Goal: Transaction & Acquisition: Purchase product/service

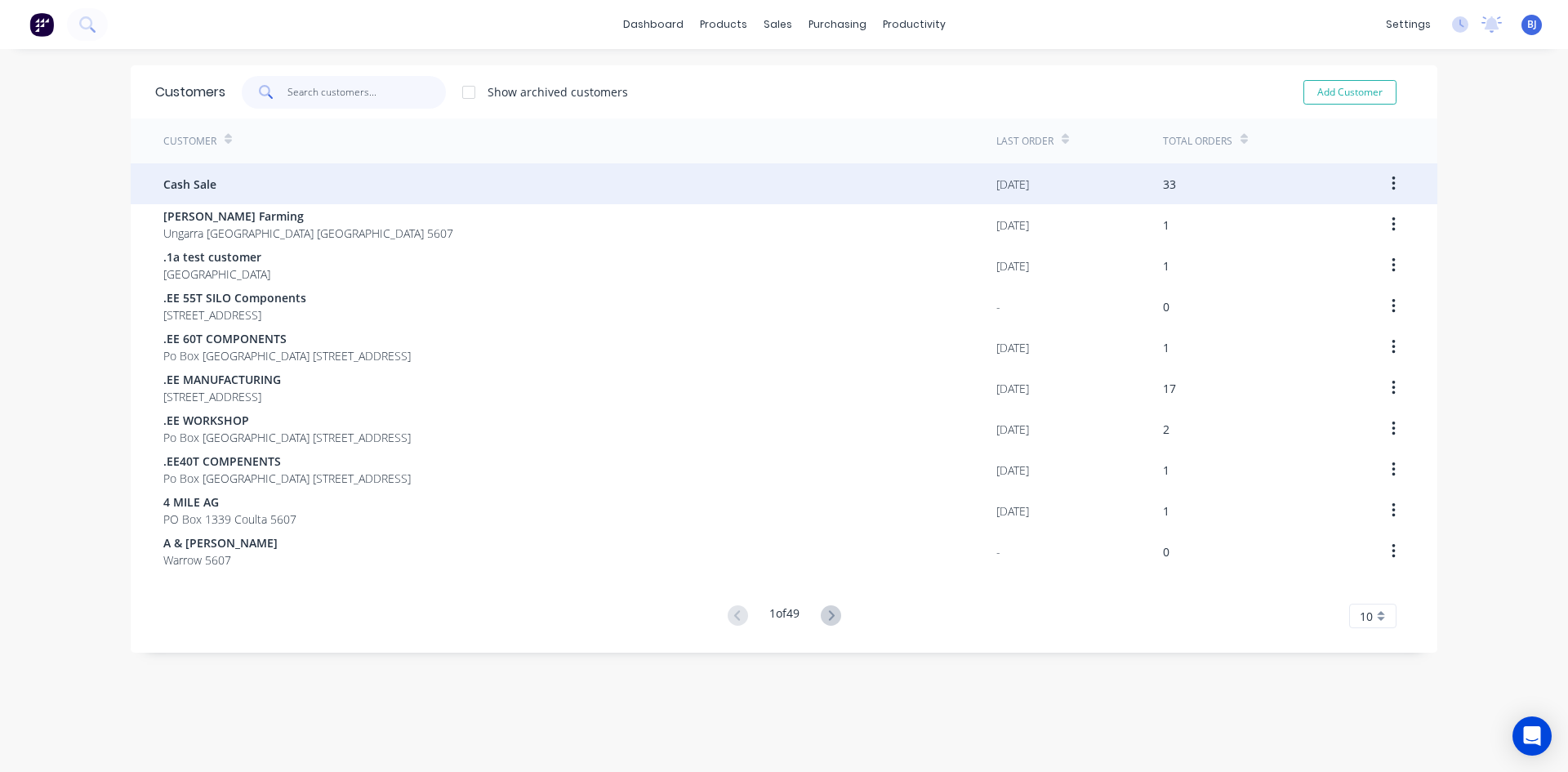
drag, startPoint x: 291, startPoint y: 89, endPoint x: 373, endPoint y: 176, distance: 119.6
click at [291, 91] on input "text" at bounding box center [367, 92] width 159 height 33
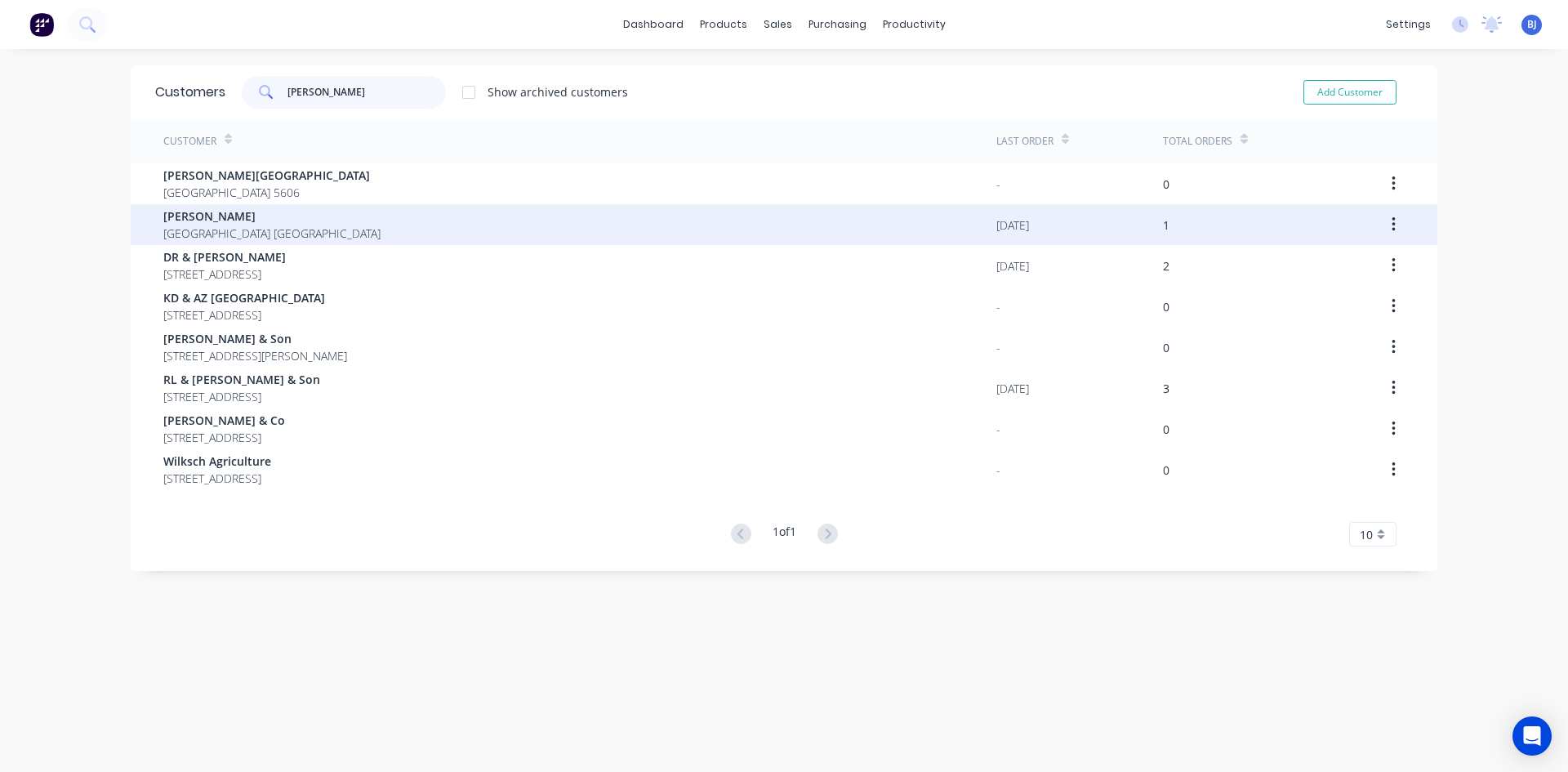
type input "[PERSON_NAME]"
click at [211, 223] on span "[PERSON_NAME]" at bounding box center [271, 216] width 217 height 17
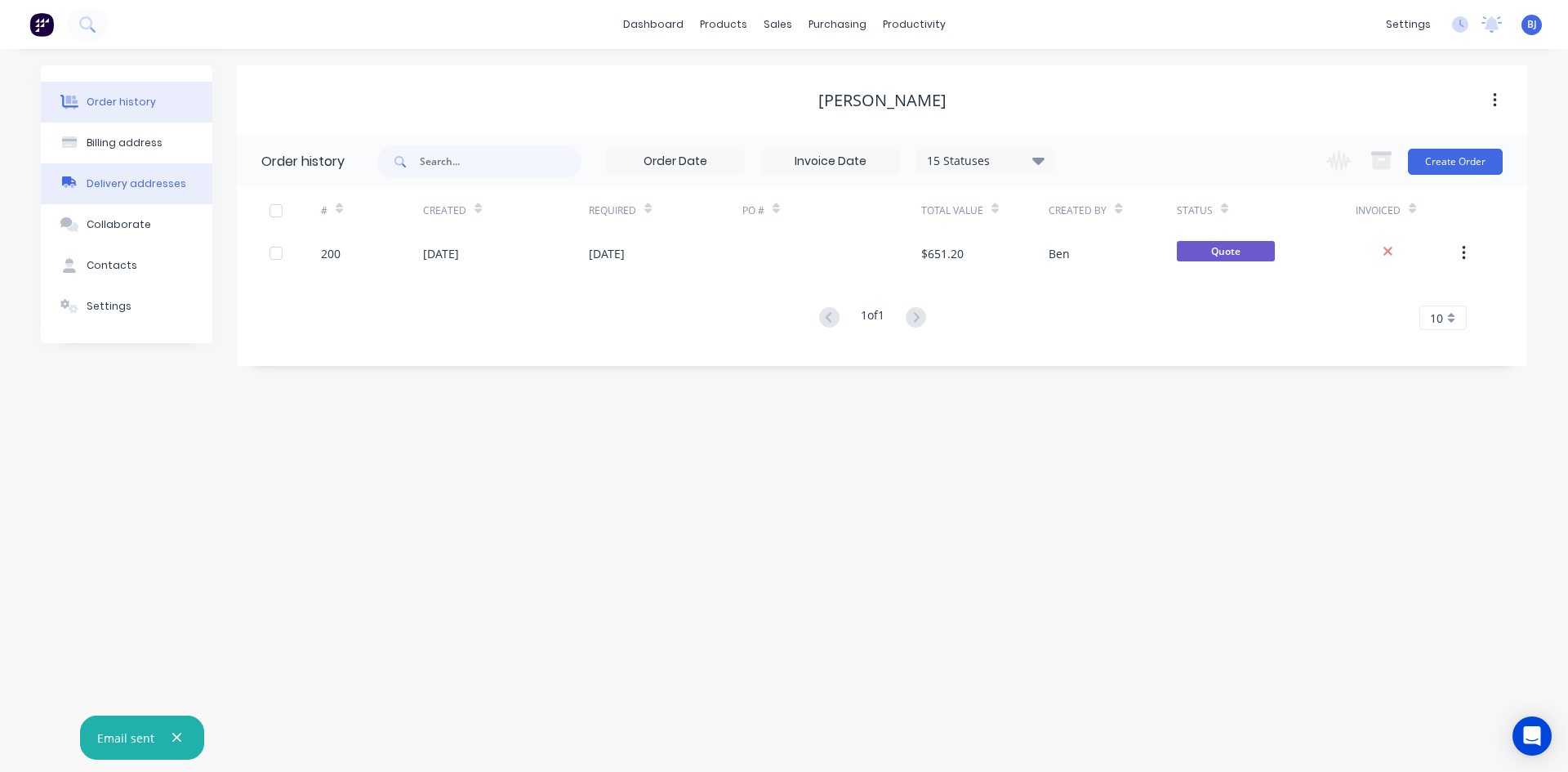
click at [154, 186] on div "Delivery addresses" at bounding box center [136, 183] width 100 height 15
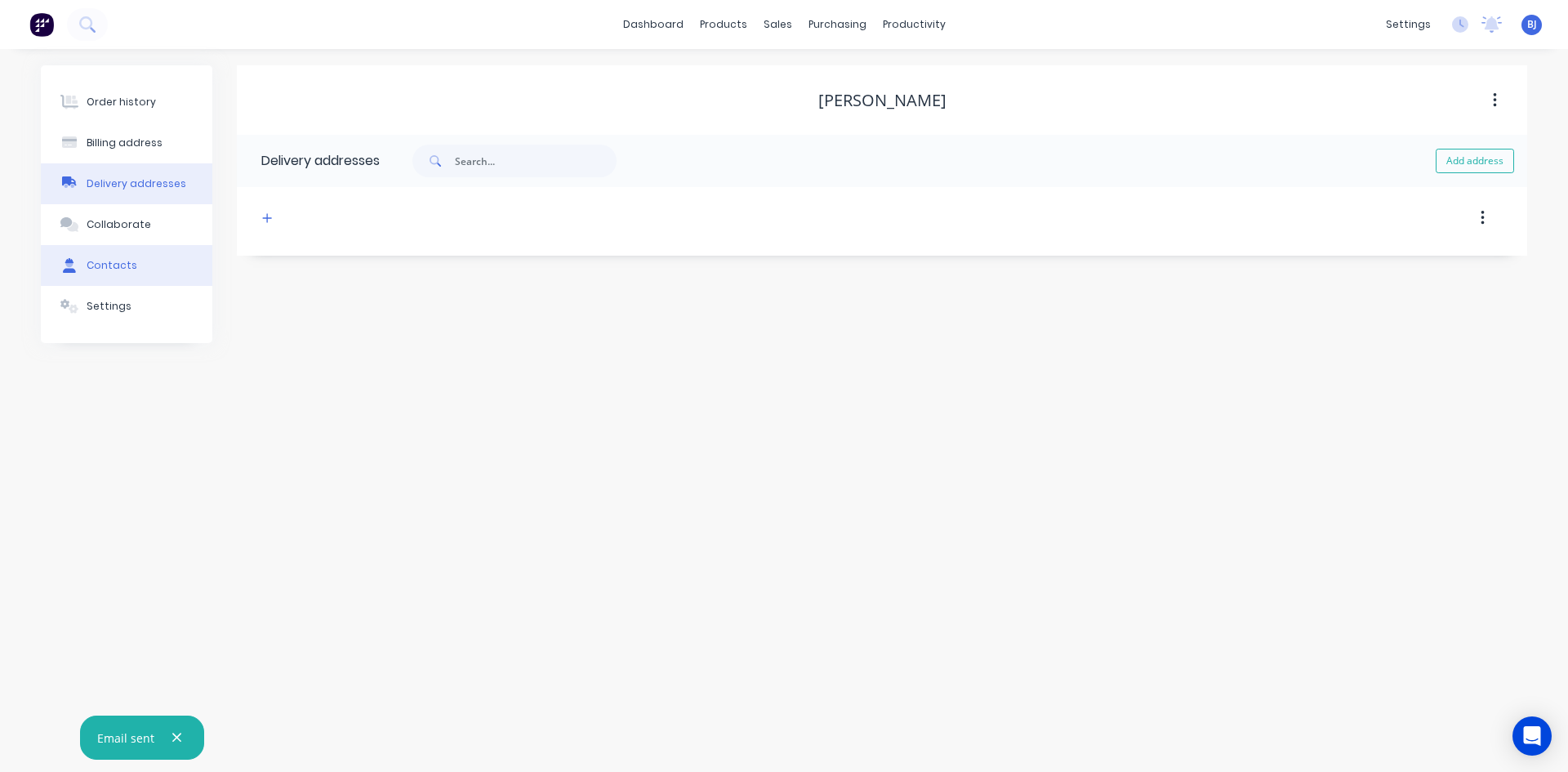
click at [120, 267] on div "Contacts" at bounding box center [112, 265] width 50 height 15
click at [141, 188] on div "Delivery addresses" at bounding box center [136, 183] width 100 height 15
click at [270, 219] on icon "button" at bounding box center [266, 218] width 10 height 11
click at [302, 281] on input "text" at bounding box center [407, 281] width 267 height 24
type input "d"
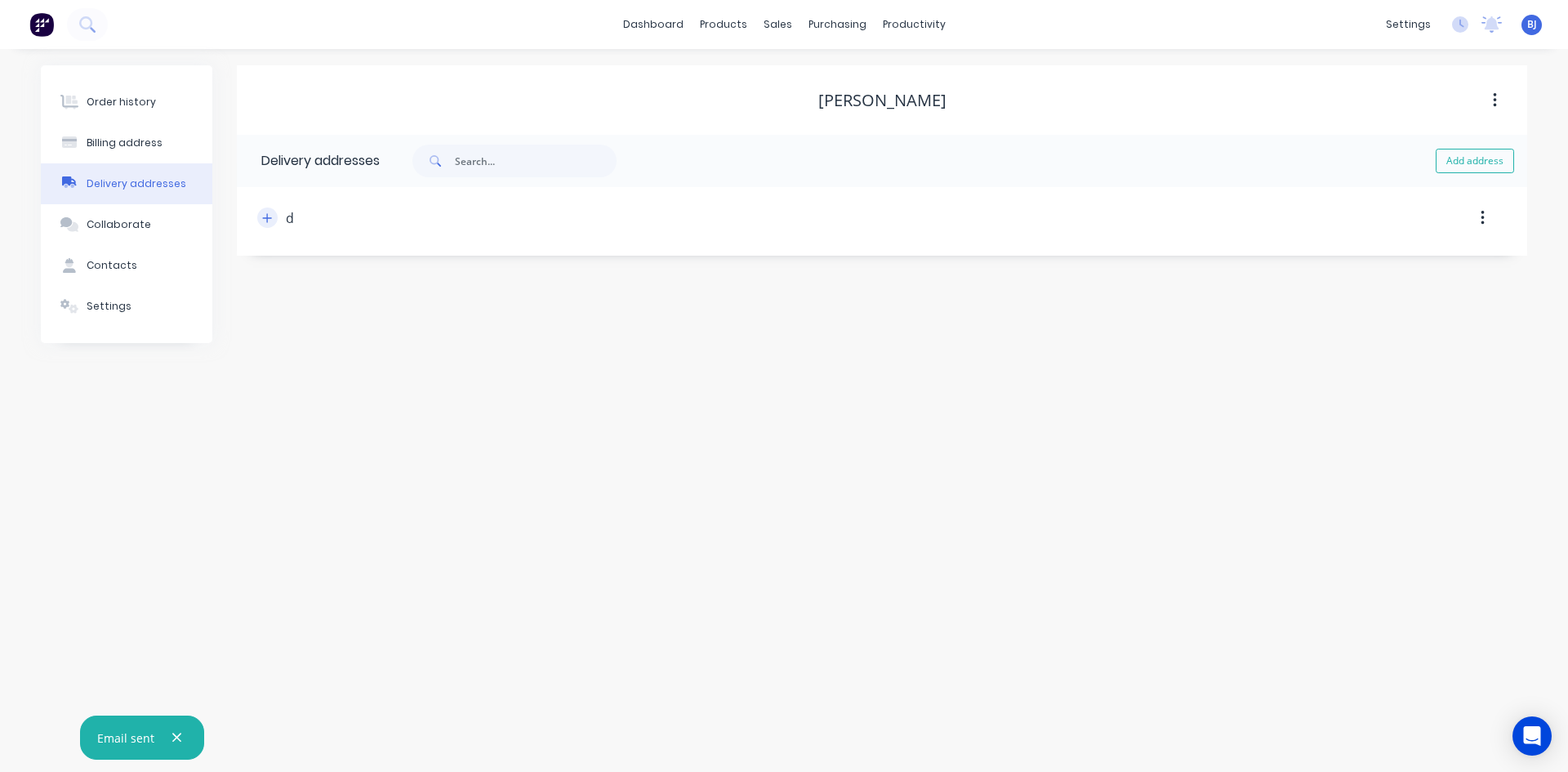
click at [272, 216] on icon "button" at bounding box center [266, 218] width 10 height 11
click at [299, 278] on input "d" at bounding box center [407, 281] width 267 height 24
click at [282, 343] on input "text" at bounding box center [407, 345] width 267 height 24
click at [394, 282] on input "DJS Weld & Repair" at bounding box center [407, 281] width 267 height 24
type input "D"
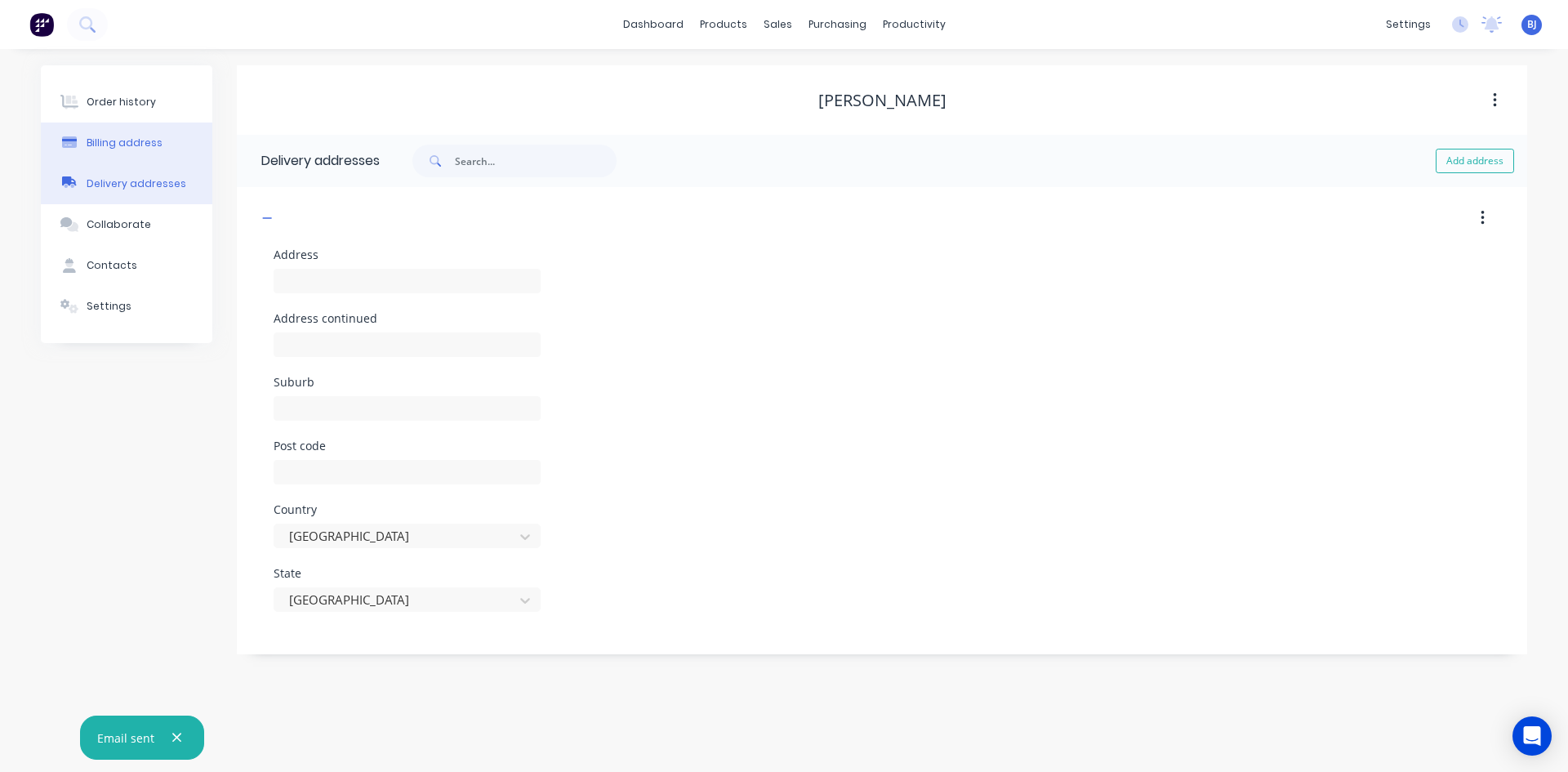
click at [139, 142] on div "Billing address" at bounding box center [125, 143] width 76 height 15
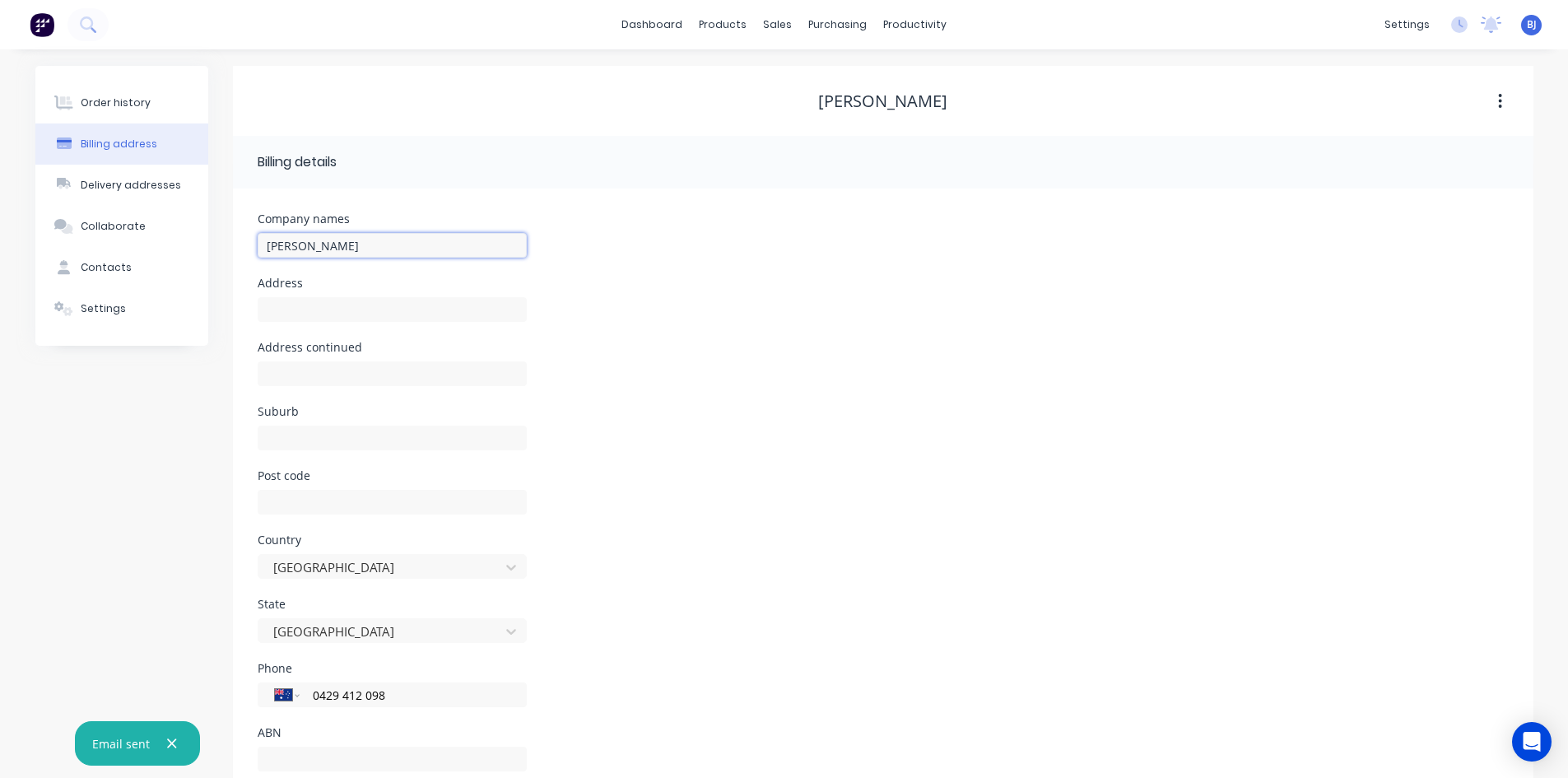
click at [263, 244] on input "[PERSON_NAME]" at bounding box center [391, 245] width 269 height 24
type input "DJS Weld & Repair [PERSON_NAME]"
click at [272, 311] on input "text" at bounding box center [391, 310] width 269 height 24
type input "[STREET_ADDRESS][PERSON_NAME]"
drag, startPoint x: 281, startPoint y: 375, endPoint x: 282, endPoint y: 388, distance: 13.0
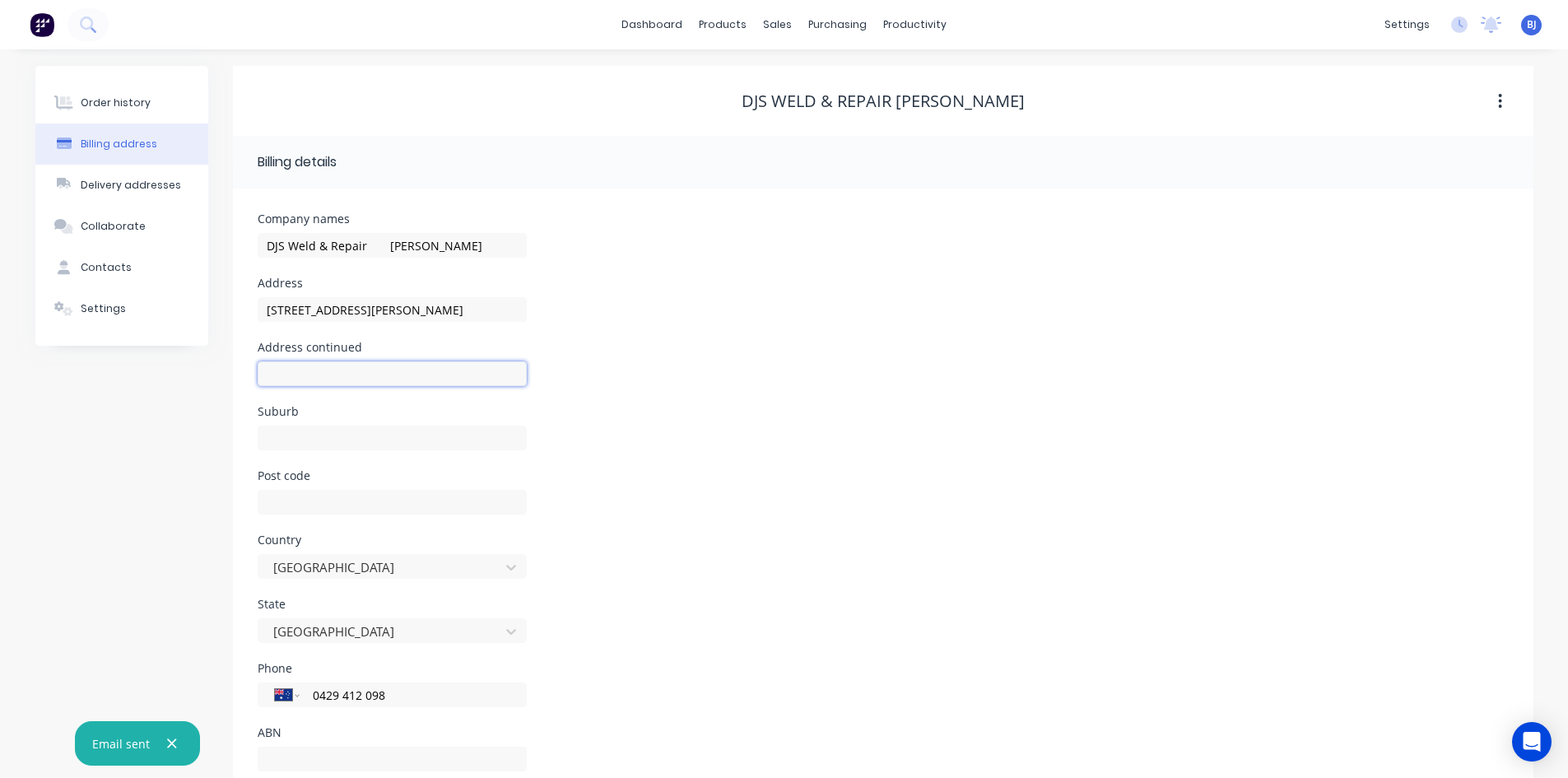
click at [281, 376] on input "text" at bounding box center [391, 374] width 269 height 24
drag, startPoint x: 348, startPoint y: 378, endPoint x: 254, endPoint y: 387, distance: 94.4
click at [254, 387] on div "Company names DJS Weld & Repair [PERSON_NAME] Address [STREET_ADDRESS][PERSON_N…" at bounding box center [883, 497] width 1301 height 618
drag, startPoint x: 334, startPoint y: 374, endPoint x: 630, endPoint y: 360, distance: 296.3
click at [632, 358] on div "Address continued [GEOGRAPHIC_DATA]" at bounding box center [882, 374] width 1251 height 64
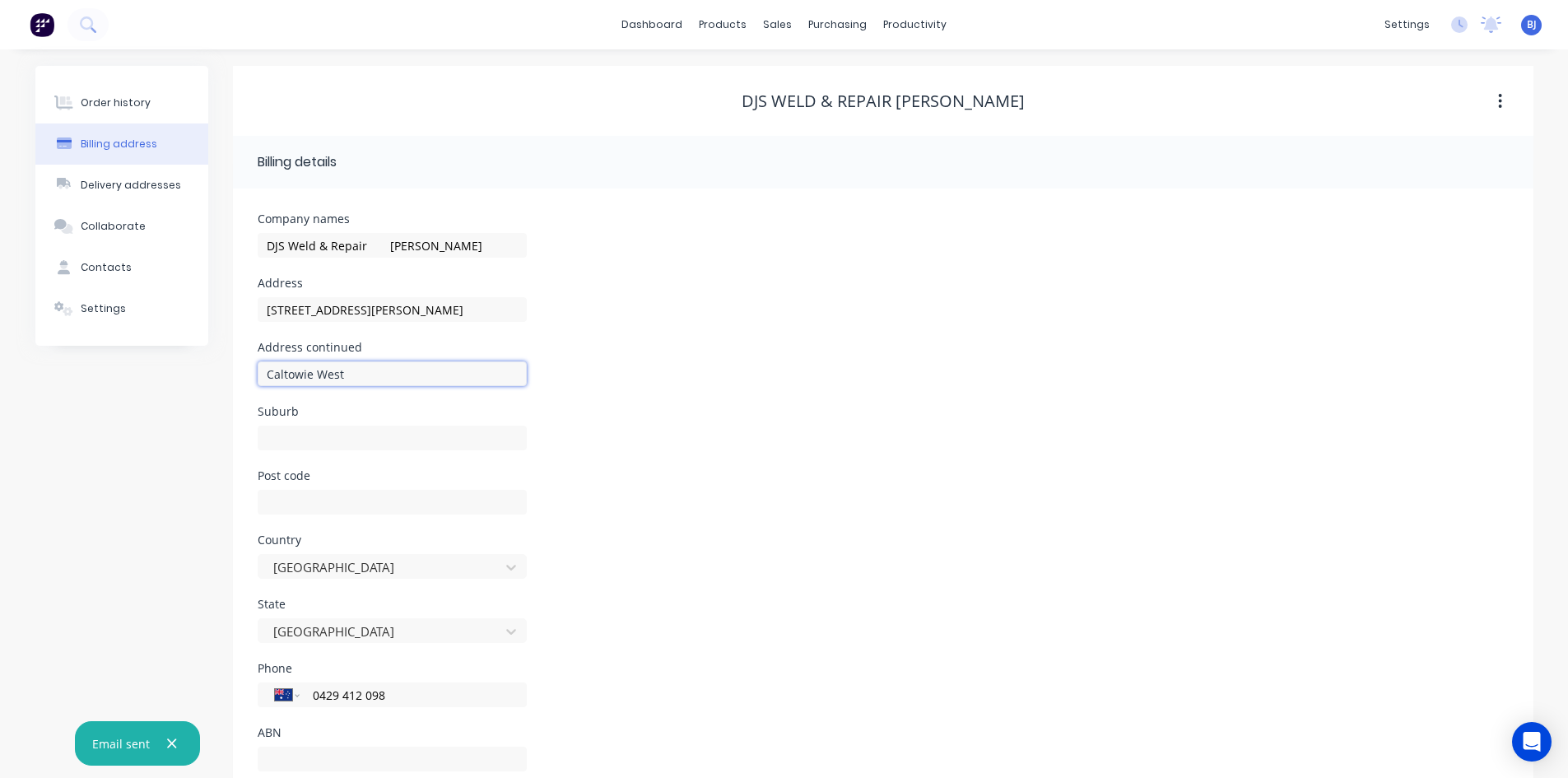
click at [352, 374] on input "Caltowie West" at bounding box center [391, 374] width 269 height 24
type input "C"
click at [296, 431] on input "text" at bounding box center [391, 437] width 269 height 24
type input "Caltowie West"
click at [269, 498] on input "text" at bounding box center [391, 502] width 269 height 24
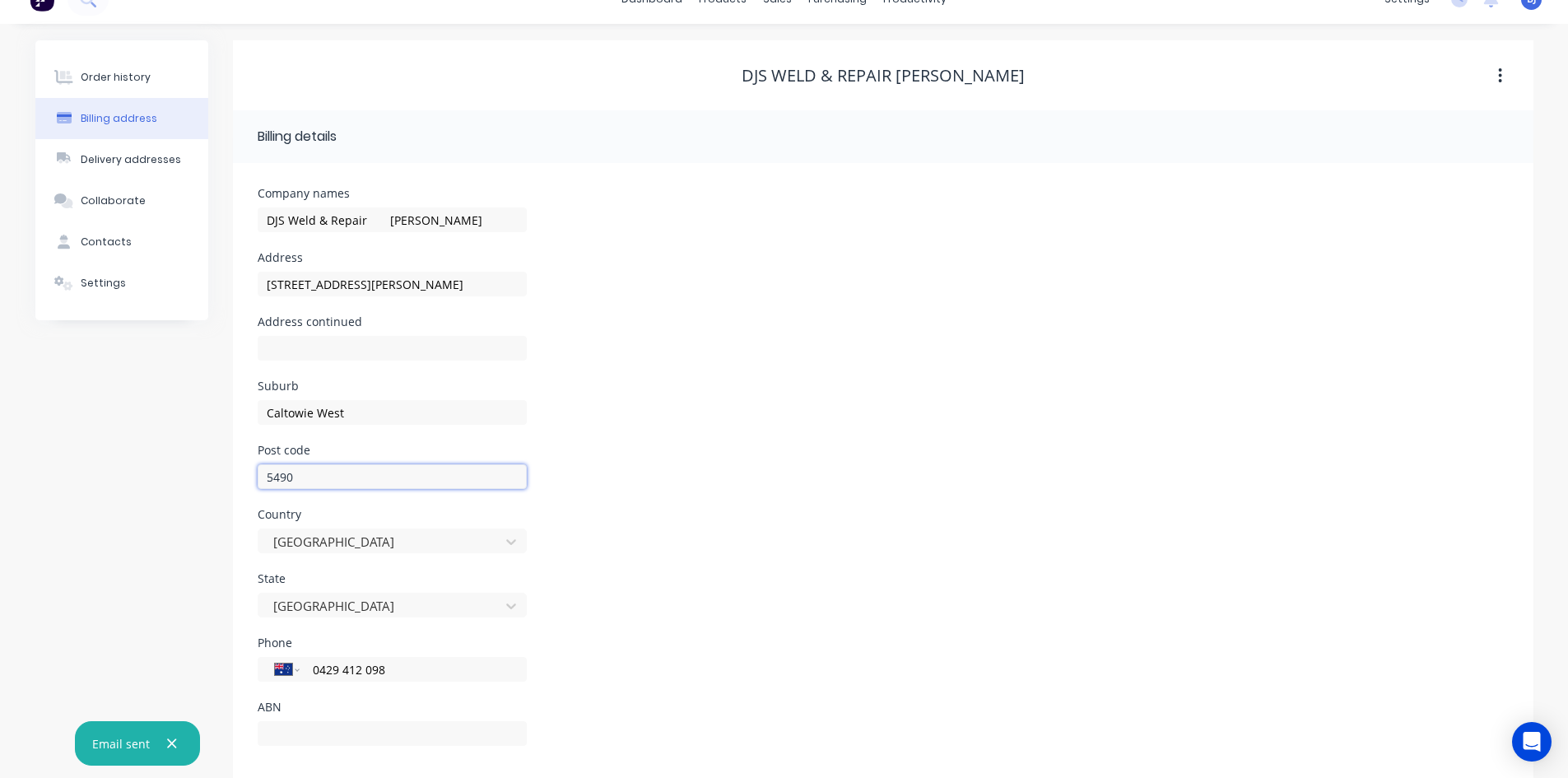
scroll to position [46, 0]
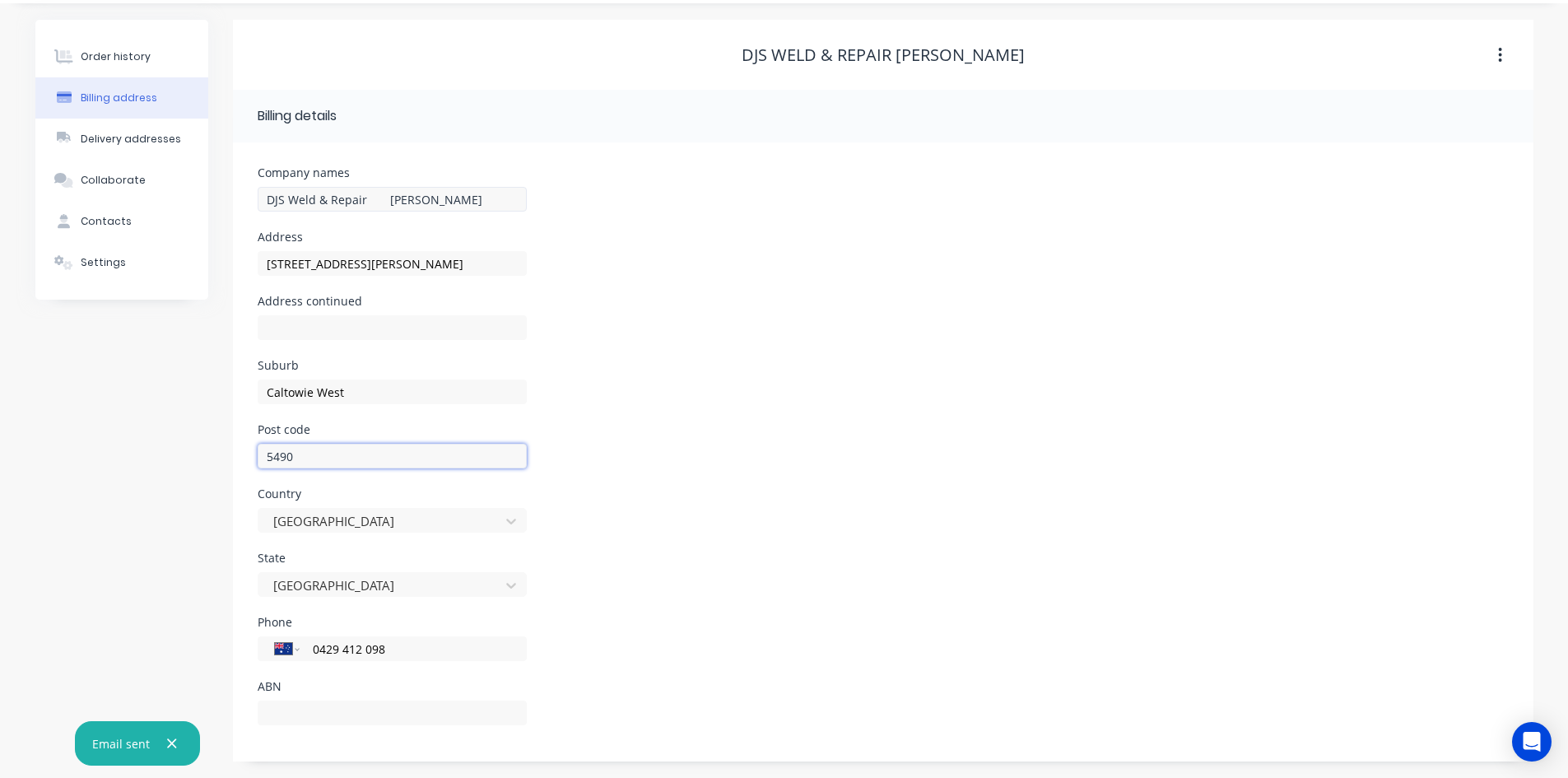
type input "5490"
click at [378, 198] on input "DJS Weld & Repair [PERSON_NAME]" at bounding box center [391, 199] width 269 height 24
click at [458, 202] on input "DJS Weld & Repair ( [PERSON_NAME]" at bounding box center [391, 199] width 269 height 24
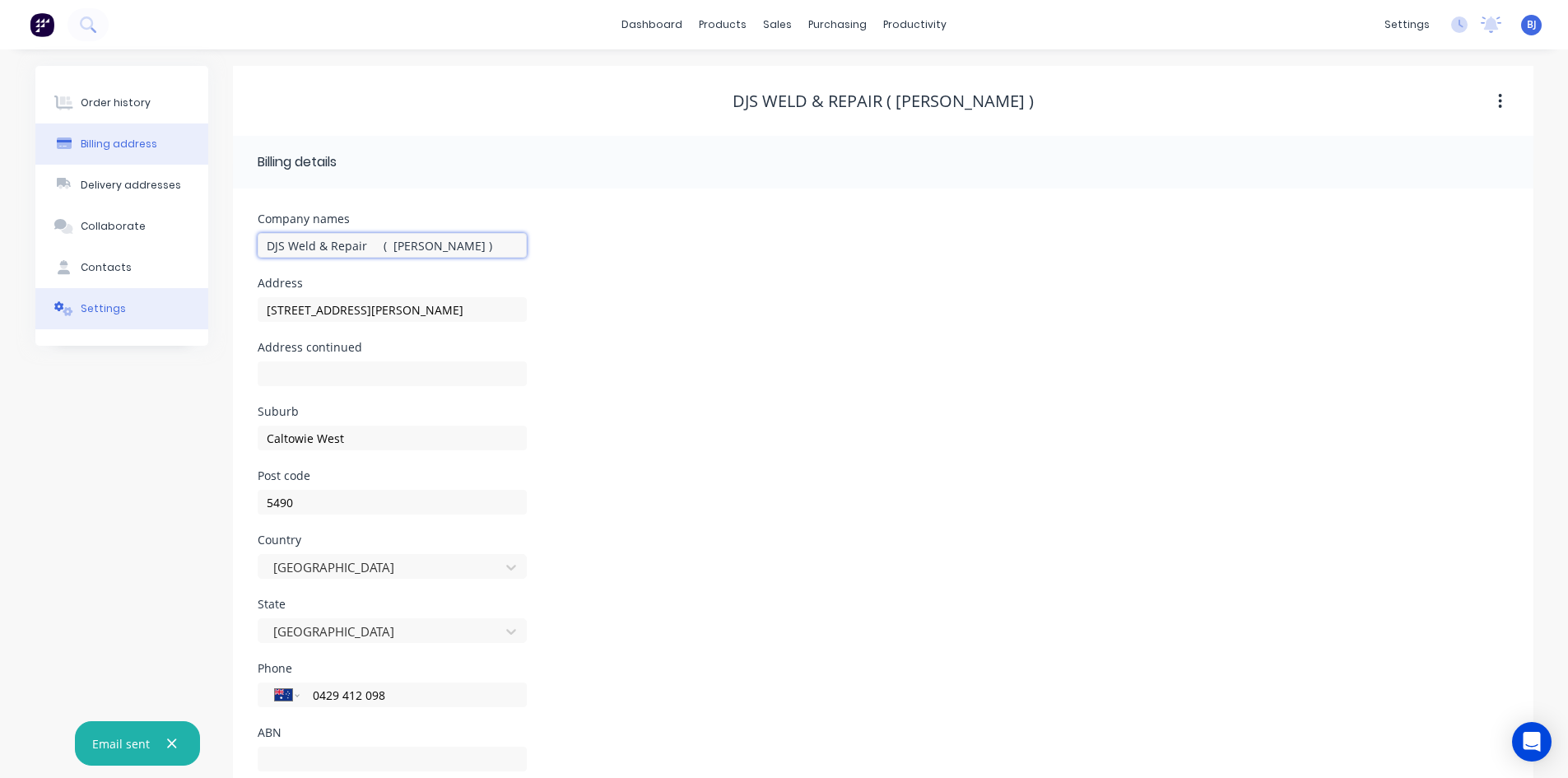
type input "DJS Weld & Repair ( [PERSON_NAME] )"
click at [114, 310] on div "Settings" at bounding box center [103, 309] width 45 height 15
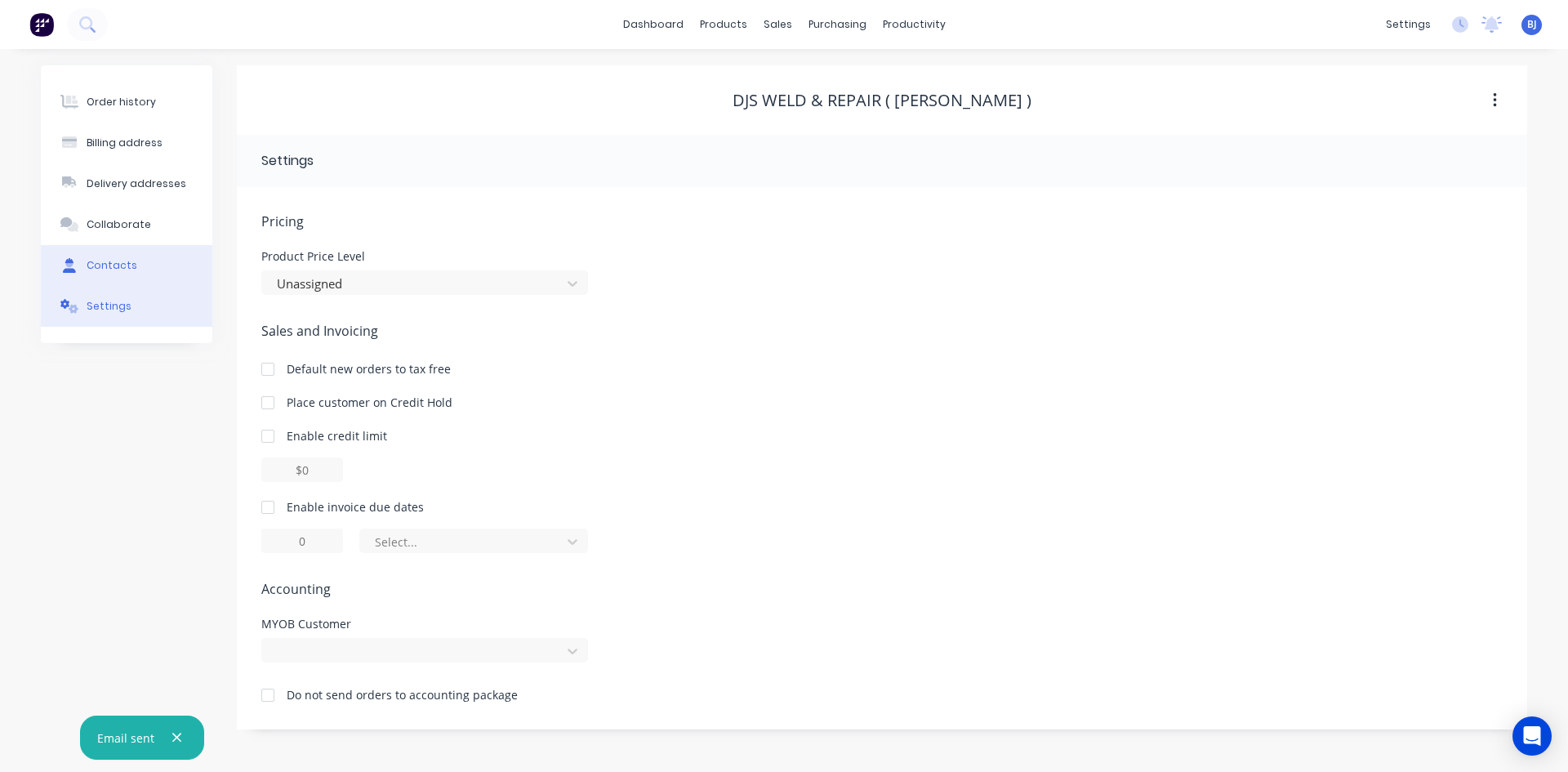
click at [116, 267] on div "Contacts" at bounding box center [112, 265] width 50 height 15
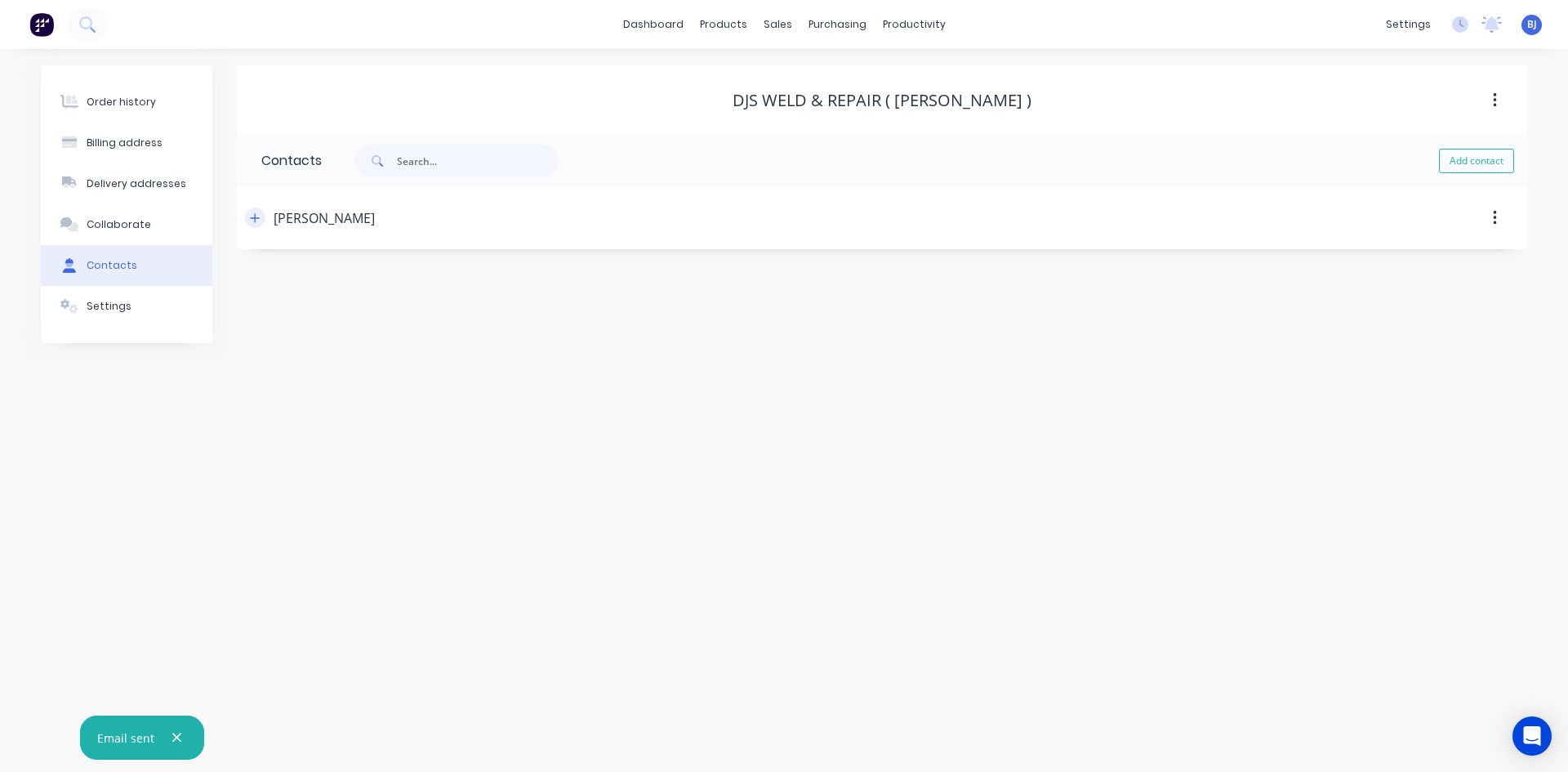
click at [254, 216] on icon "button" at bounding box center [254, 218] width 10 height 11
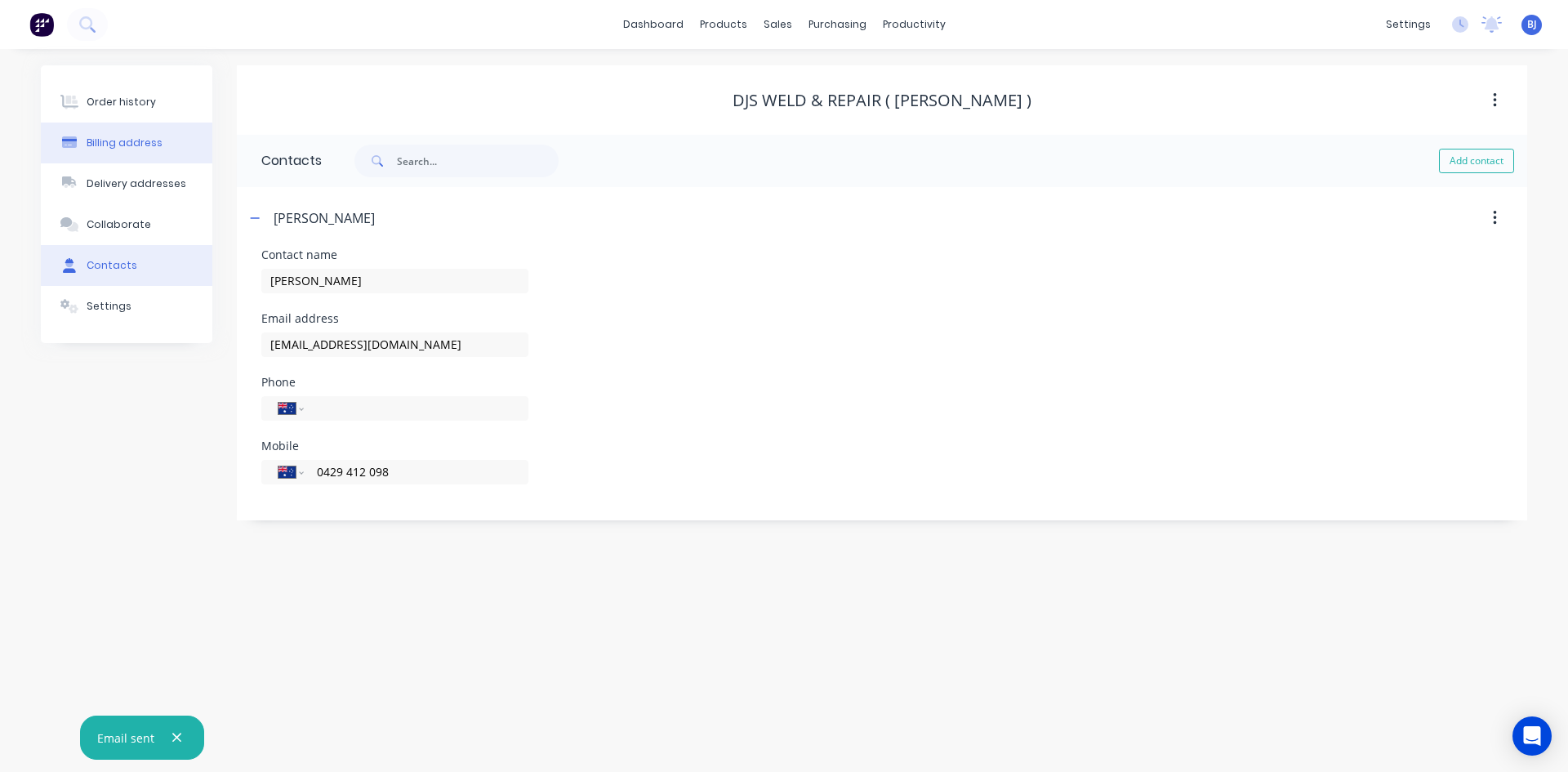
click at [145, 145] on div "Billing address" at bounding box center [125, 143] width 76 height 15
select select "AU"
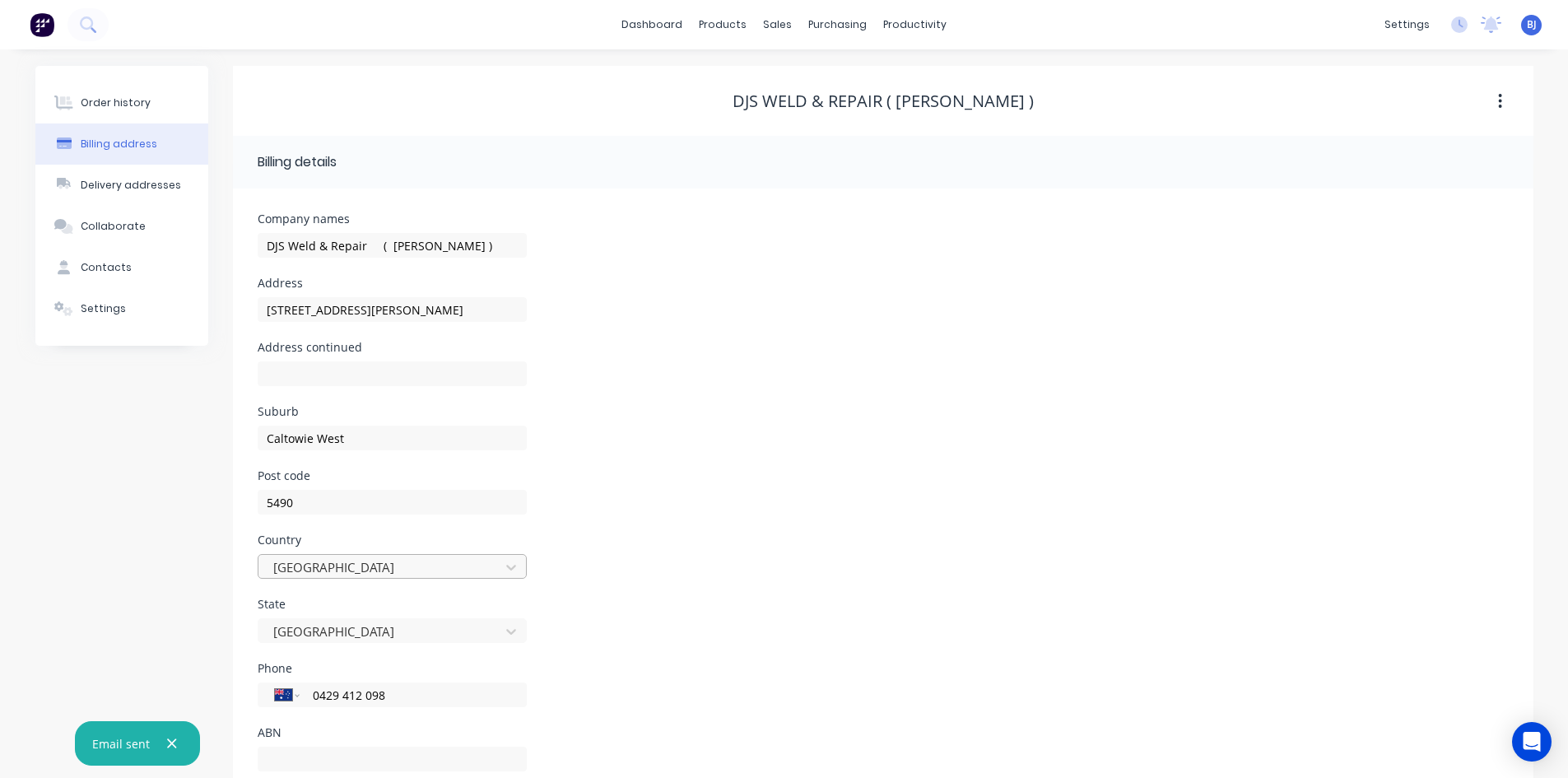
scroll to position [46, 0]
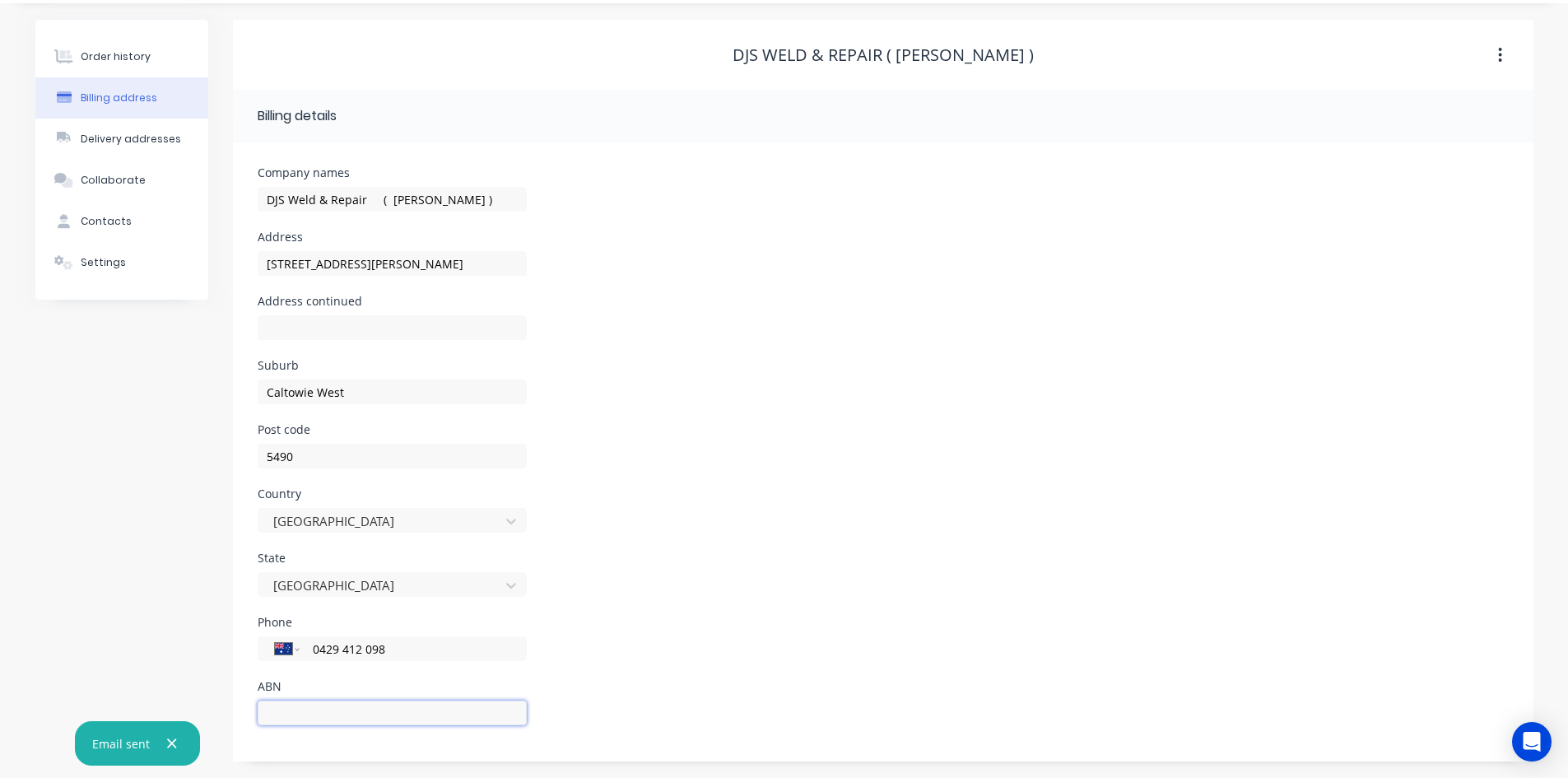
click at [271, 709] on input "text" at bounding box center [391, 712] width 269 height 24
type input "47 582 271 279"
click at [595, 709] on div "ABN 47 582 271 279" at bounding box center [882, 712] width 1251 height 64
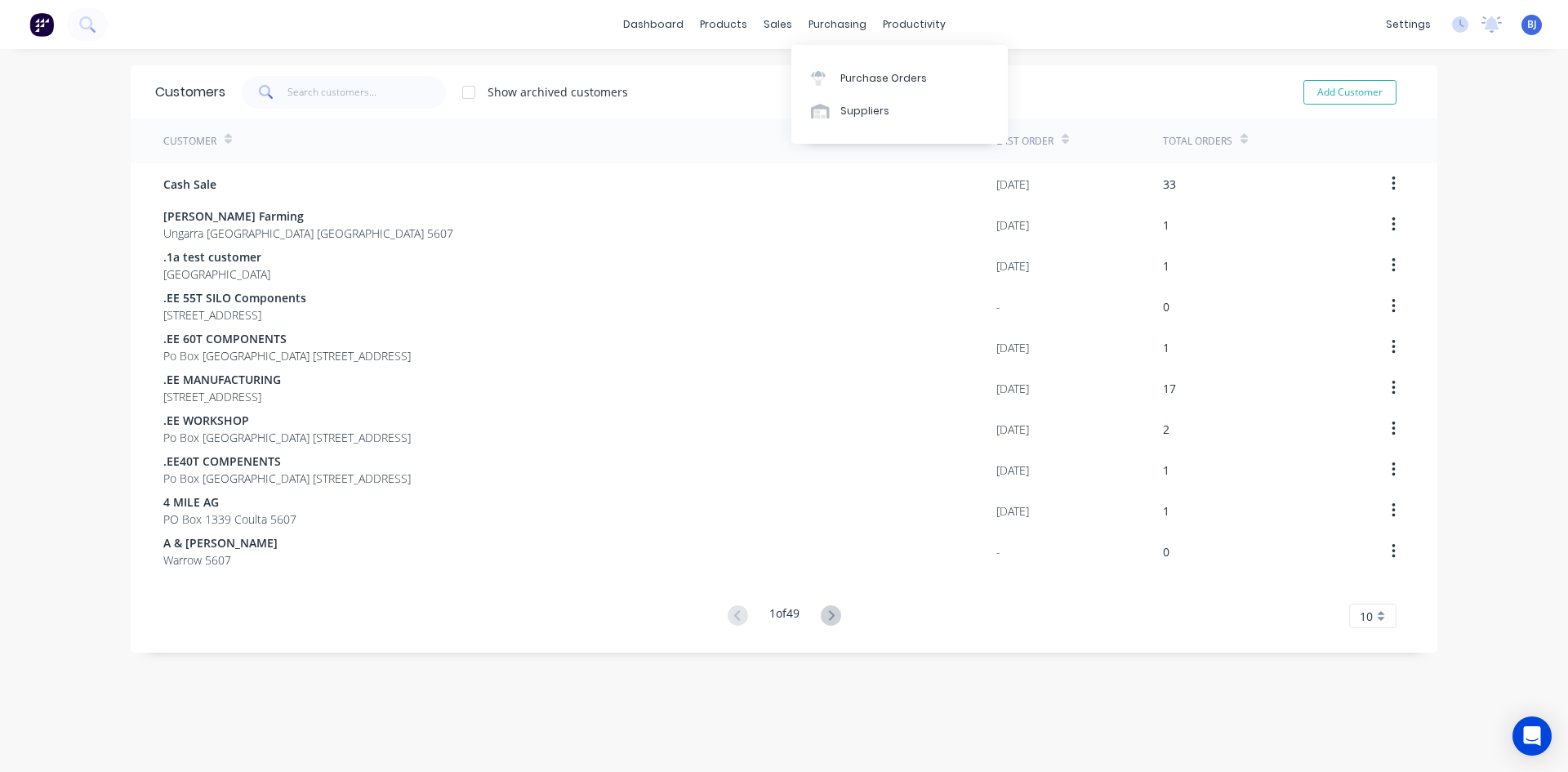
drag, startPoint x: 831, startPoint y: 26, endPoint x: 833, endPoint y: 44, distance: 18.1
click at [831, 27] on div "purchasing" at bounding box center [837, 24] width 74 height 24
click at [827, 75] on div at bounding box center [823, 78] width 24 height 15
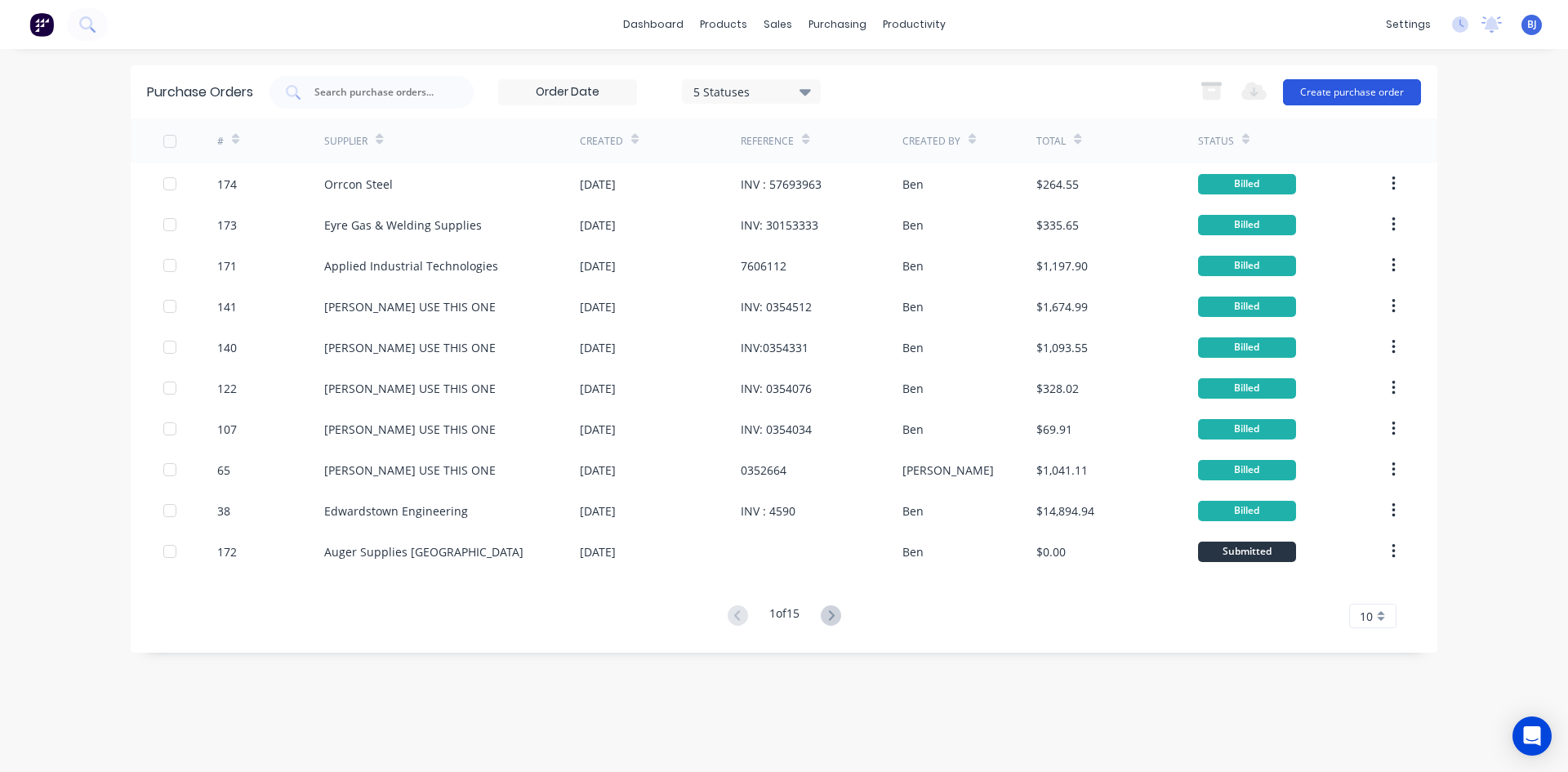
click at [1359, 90] on button "Create purchase order" at bounding box center [1352, 92] width 138 height 26
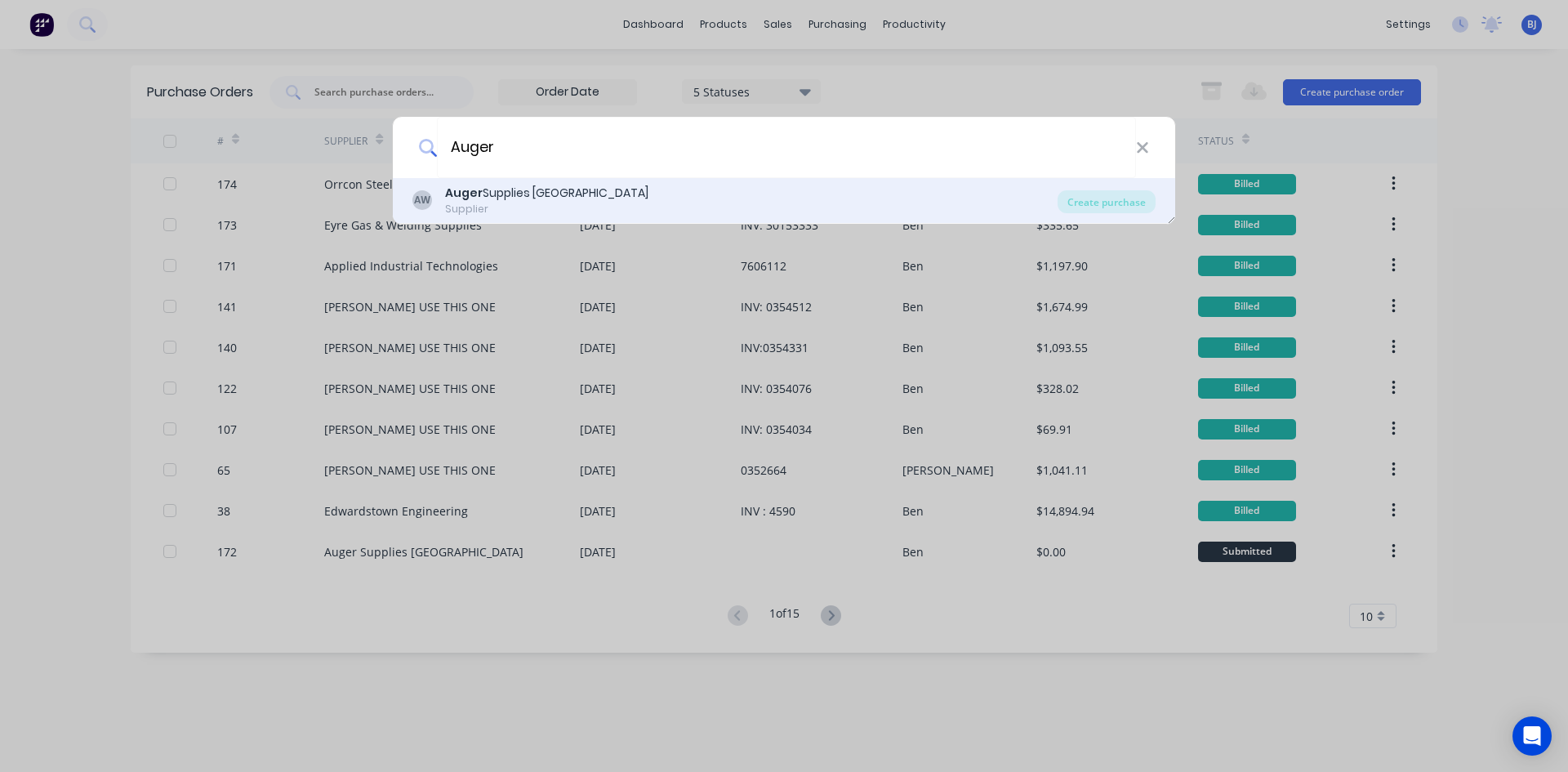
type input "Auger"
click at [437, 192] on div "[PERSON_NAME] Supplies WA Supplier" at bounding box center [735, 200] width 645 height 32
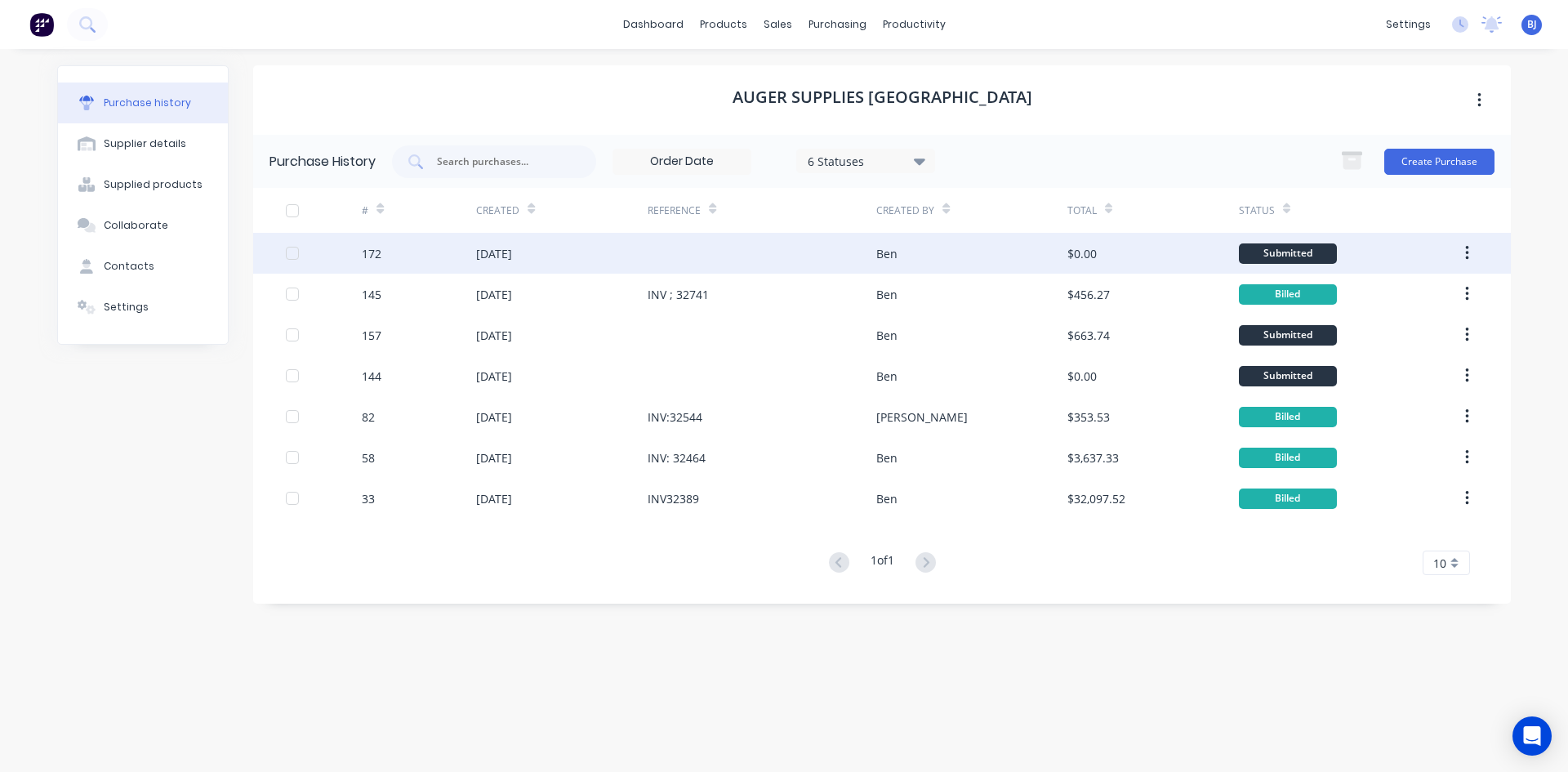
click at [510, 255] on div "[DATE]" at bounding box center [493, 253] width 36 height 17
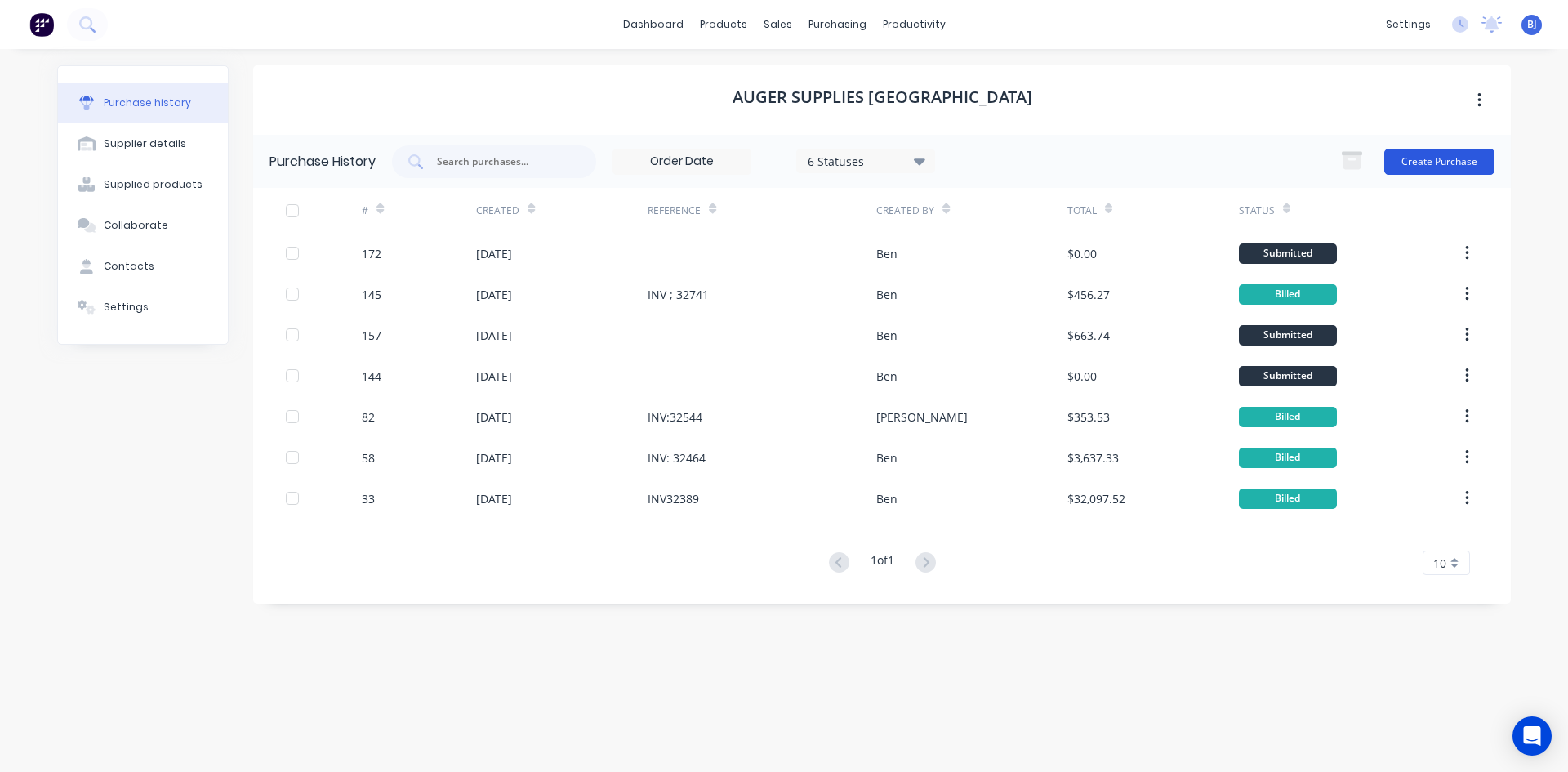
click at [1416, 162] on button "Create Purchase" at bounding box center [1439, 162] width 110 height 26
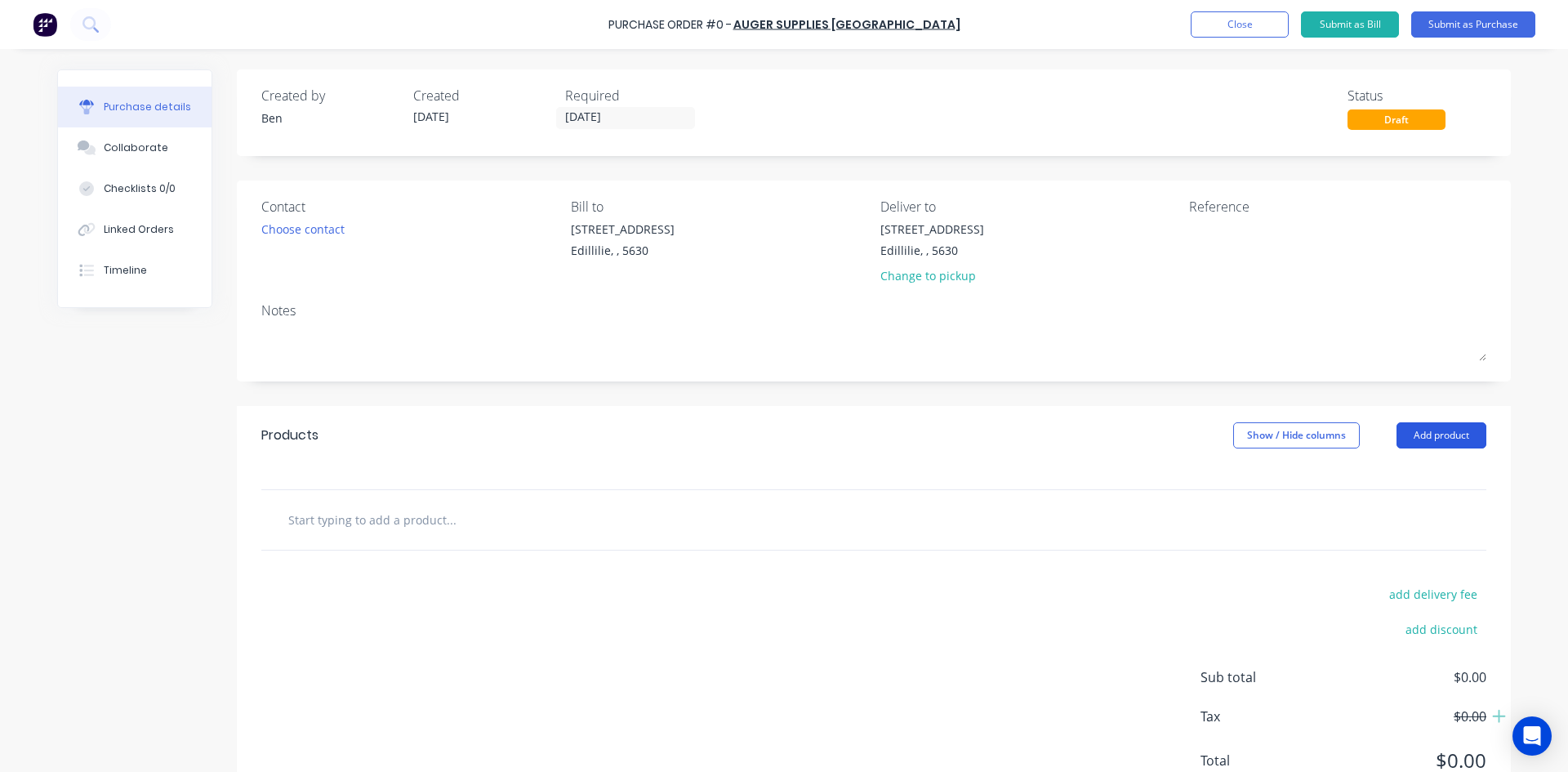
click at [1441, 433] on button "Add product" at bounding box center [1441, 435] width 89 height 26
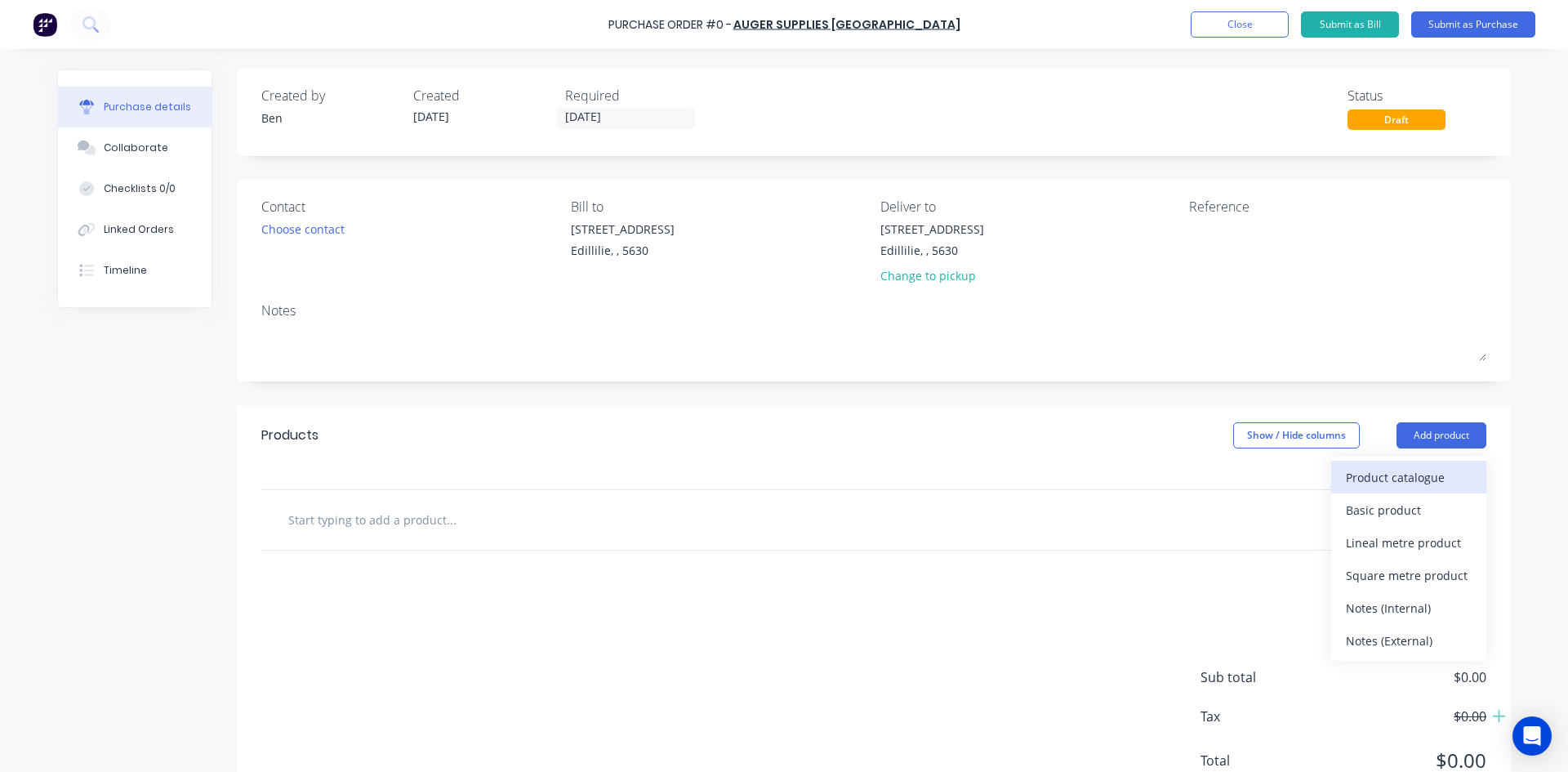
click at [1398, 469] on div "Product catalogue" at bounding box center [1408, 477] width 126 height 23
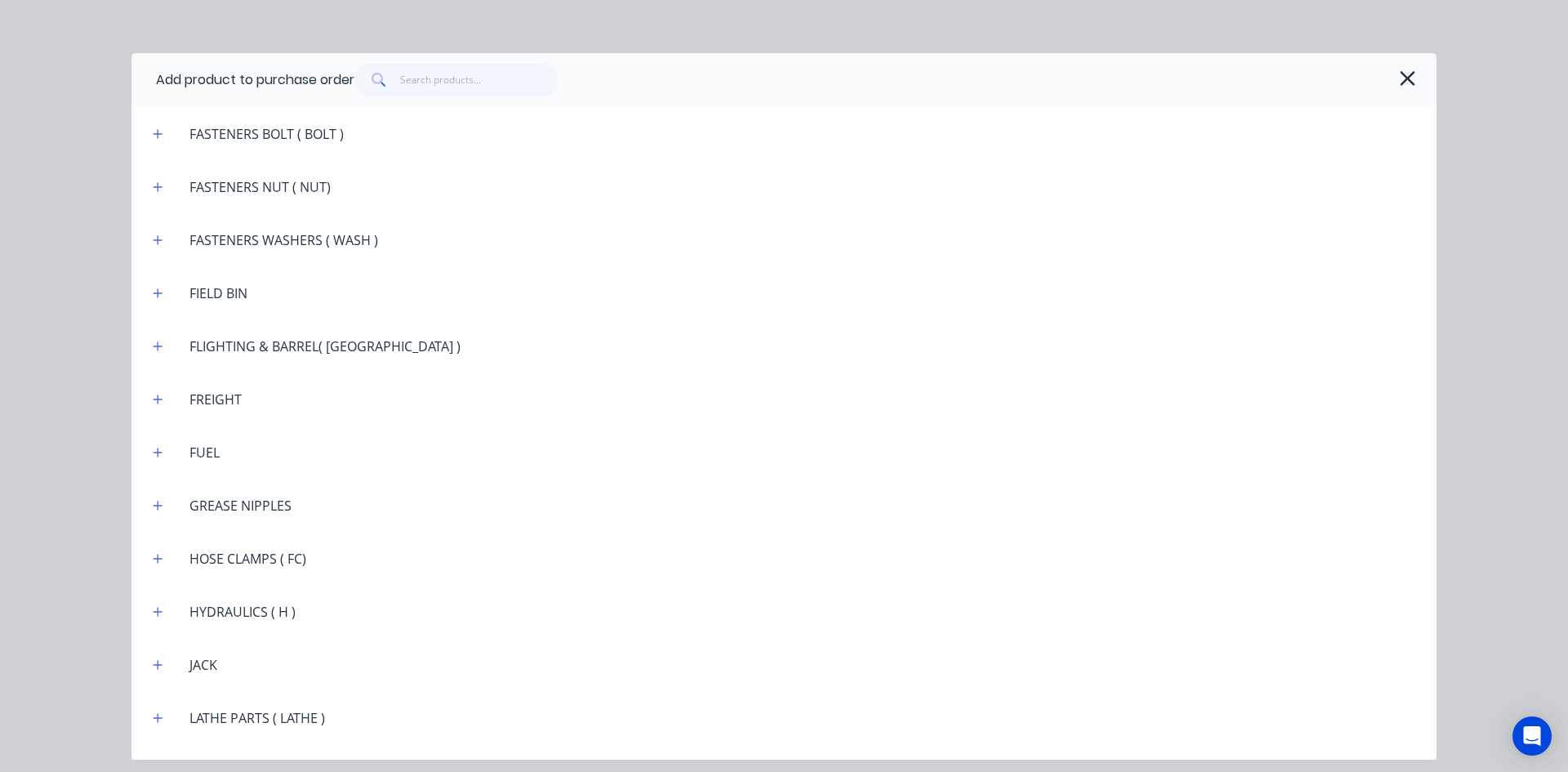
scroll to position [1633, 0]
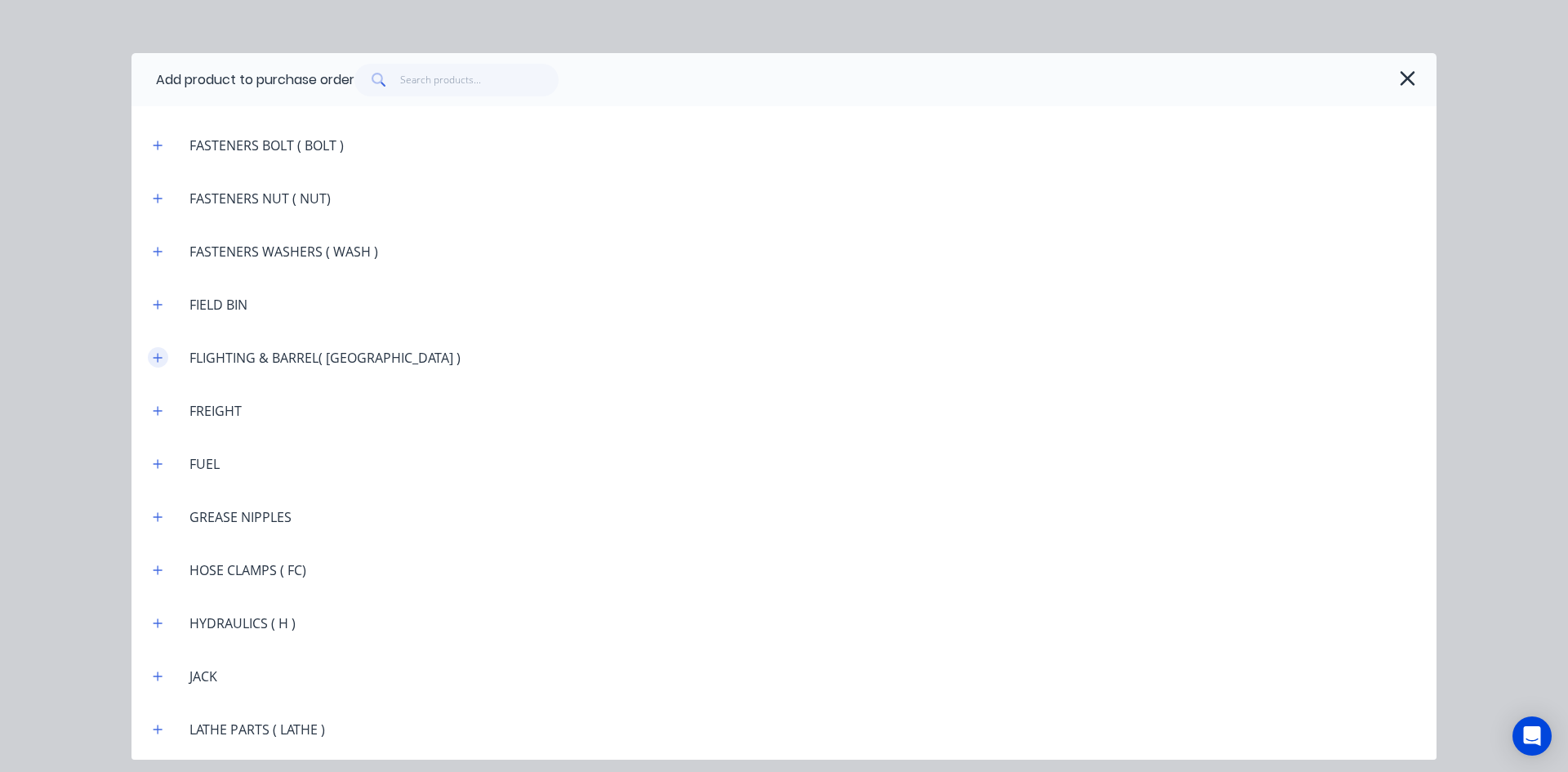
click at [155, 353] on icon "button" at bounding box center [157, 358] width 10 height 11
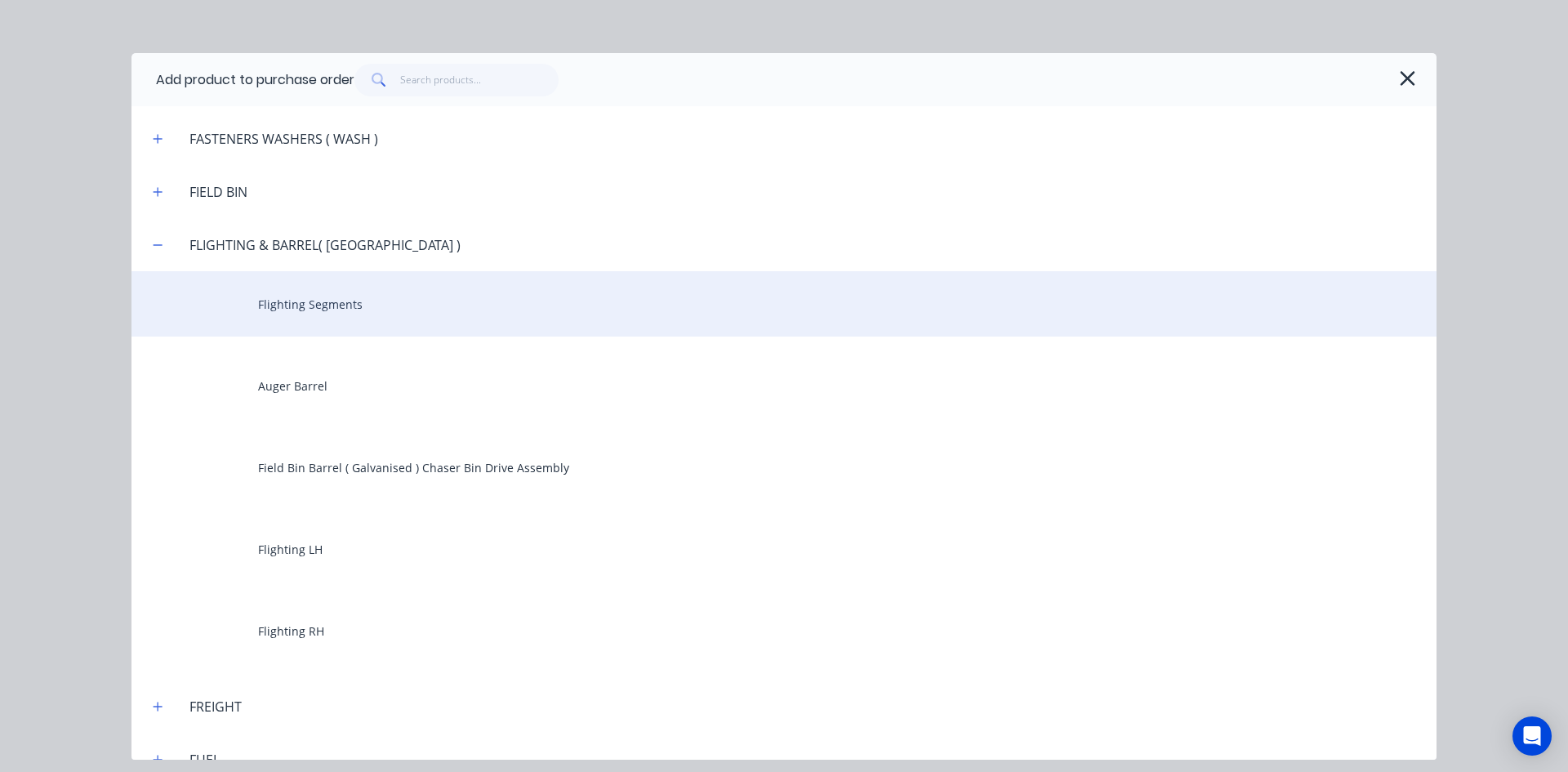
scroll to position [1796, 0]
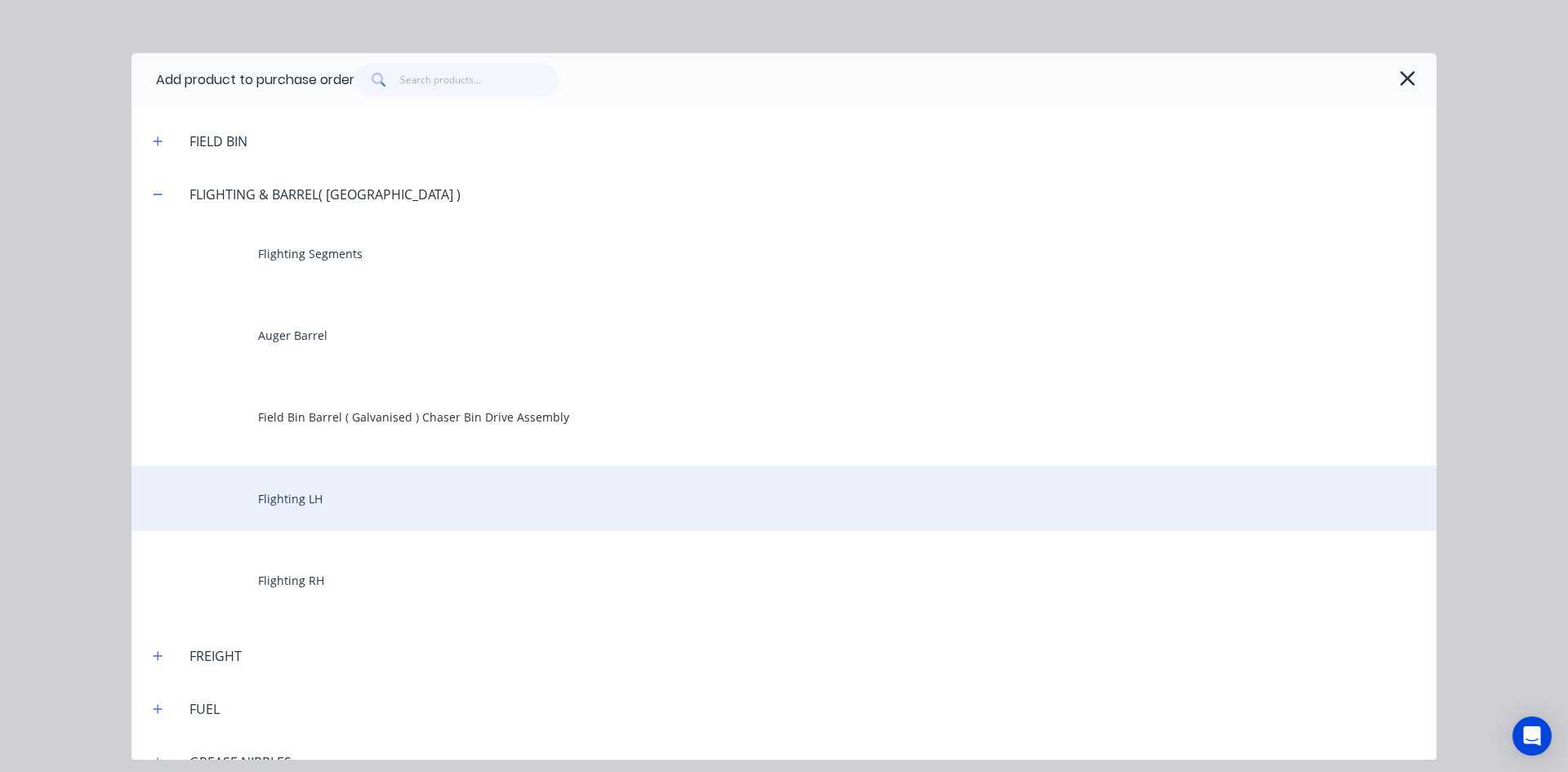
click at [297, 496] on div "Flighting LH" at bounding box center [783, 498] width 1304 height 65
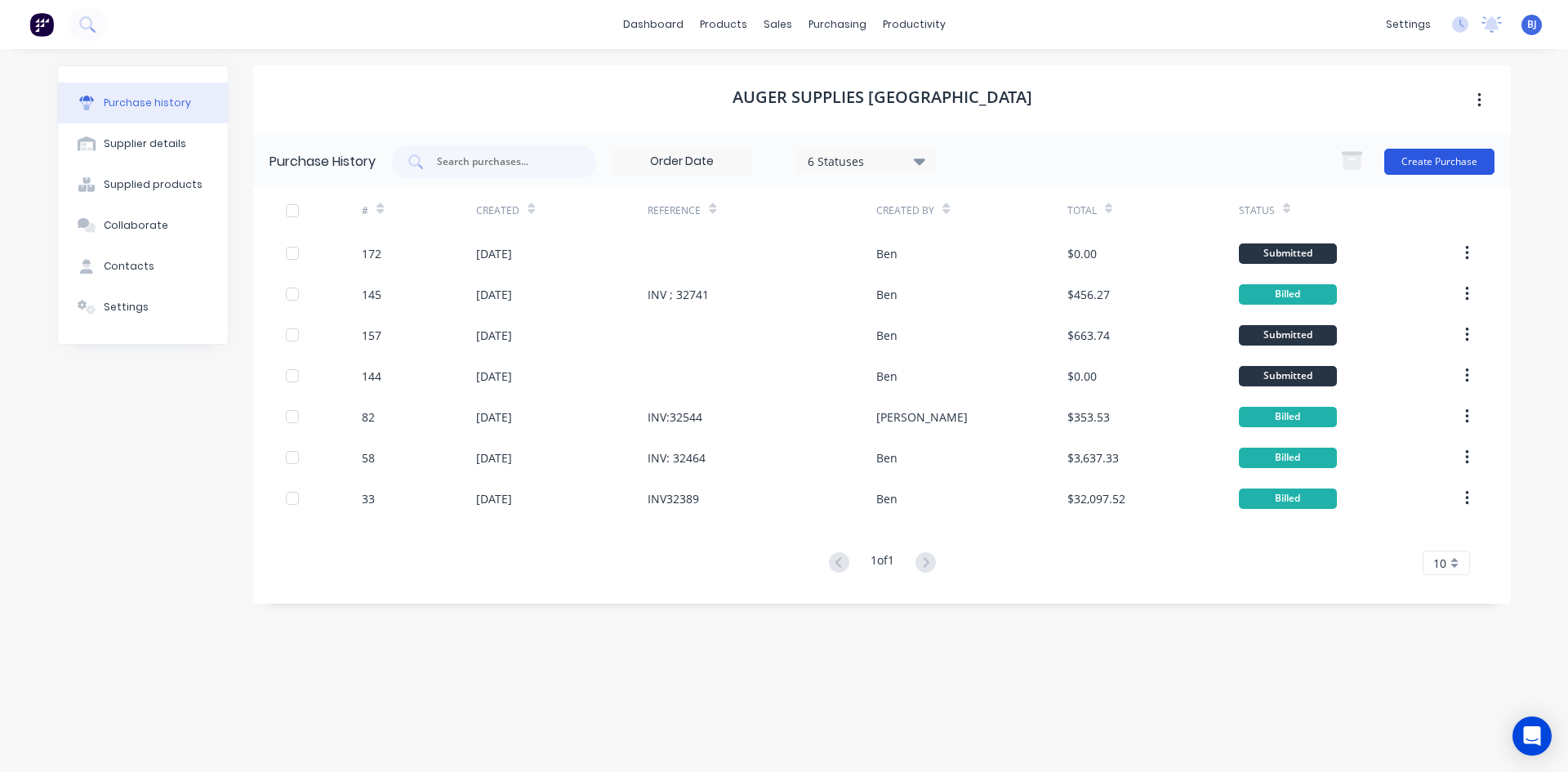
click at [1425, 163] on button "Create Purchase" at bounding box center [1439, 162] width 110 height 26
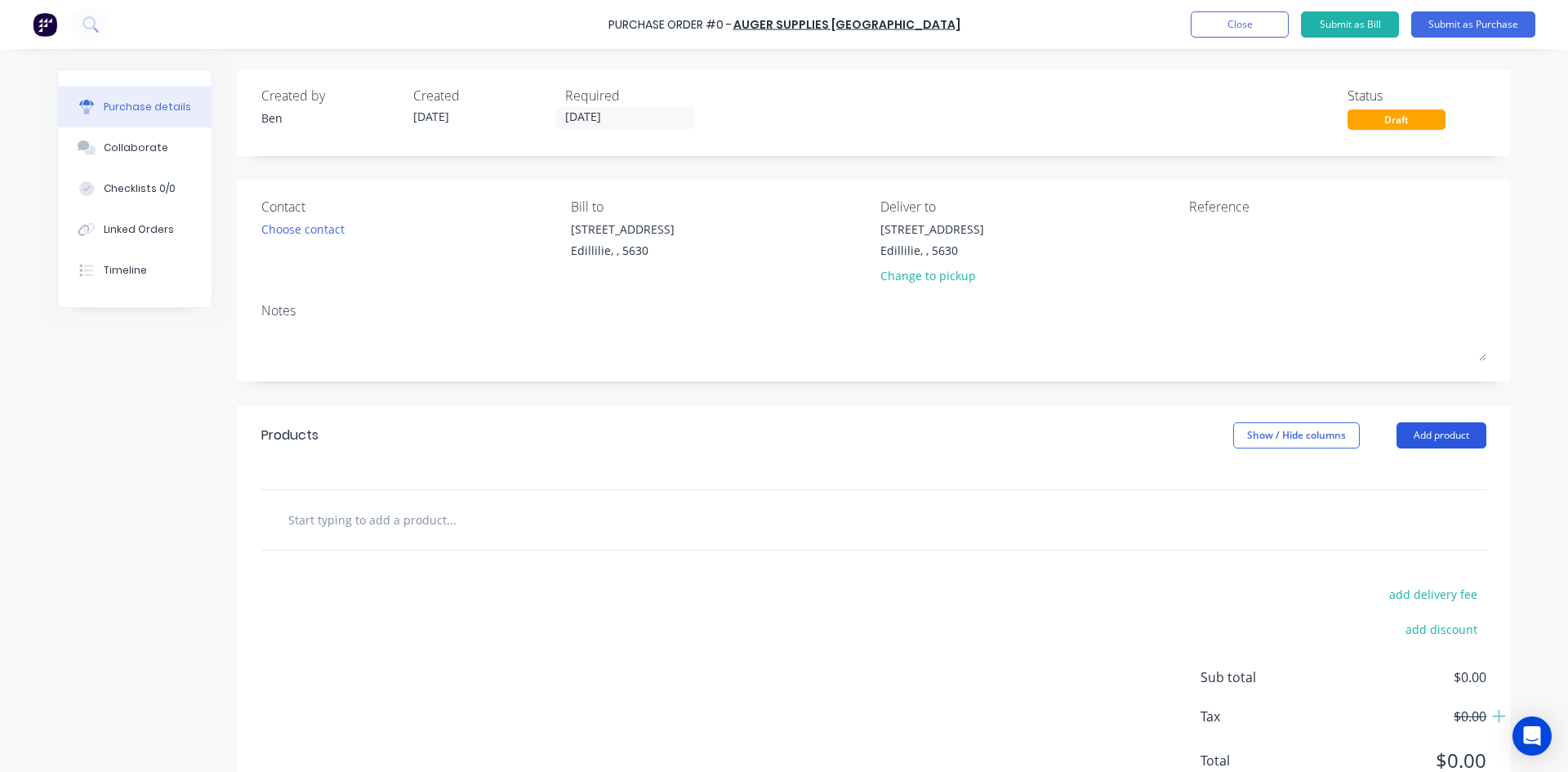
click at [1411, 434] on button "Add product" at bounding box center [1441, 435] width 89 height 26
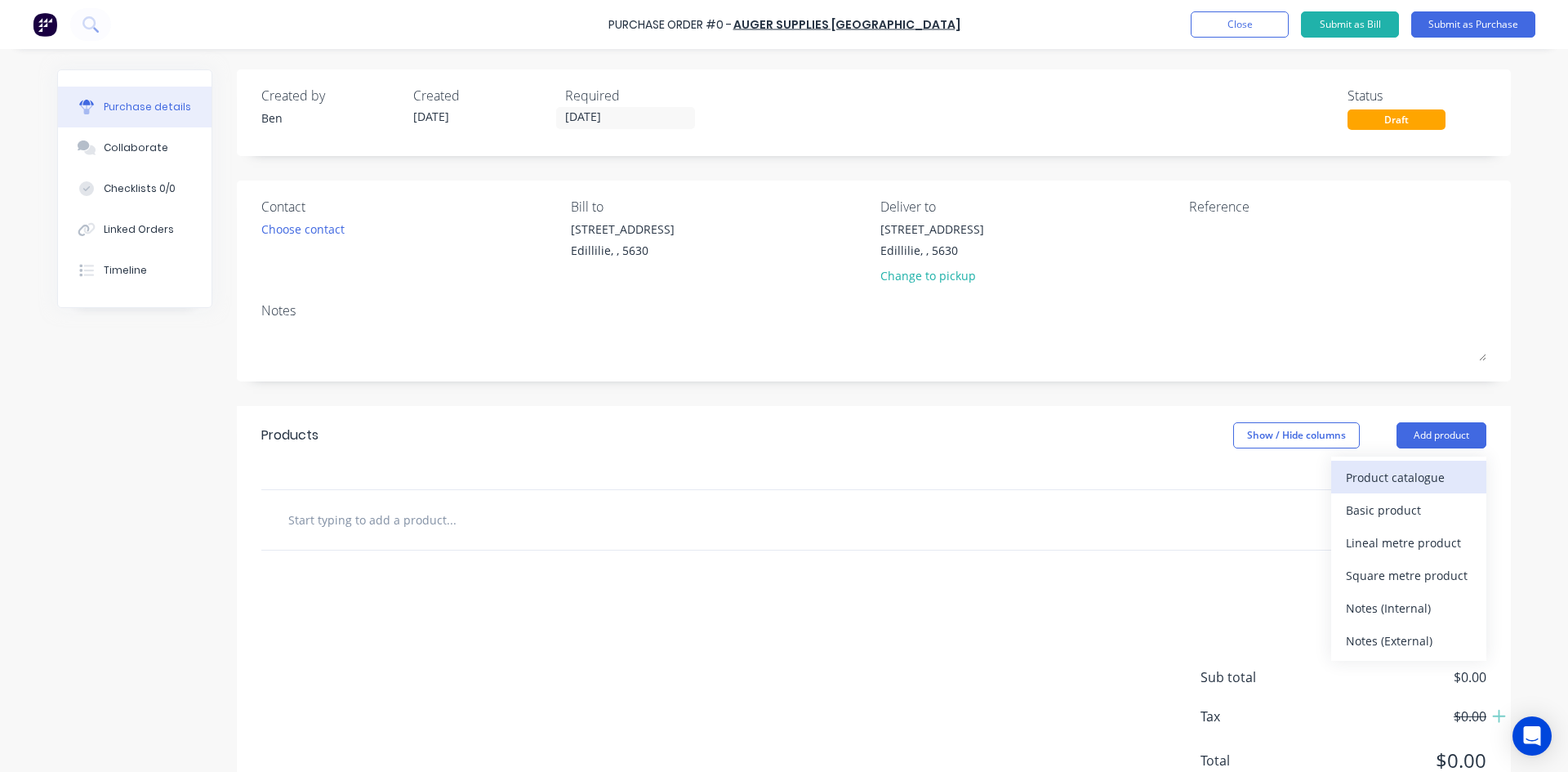
click at [1348, 479] on div "Product catalogue" at bounding box center [1408, 477] width 126 height 23
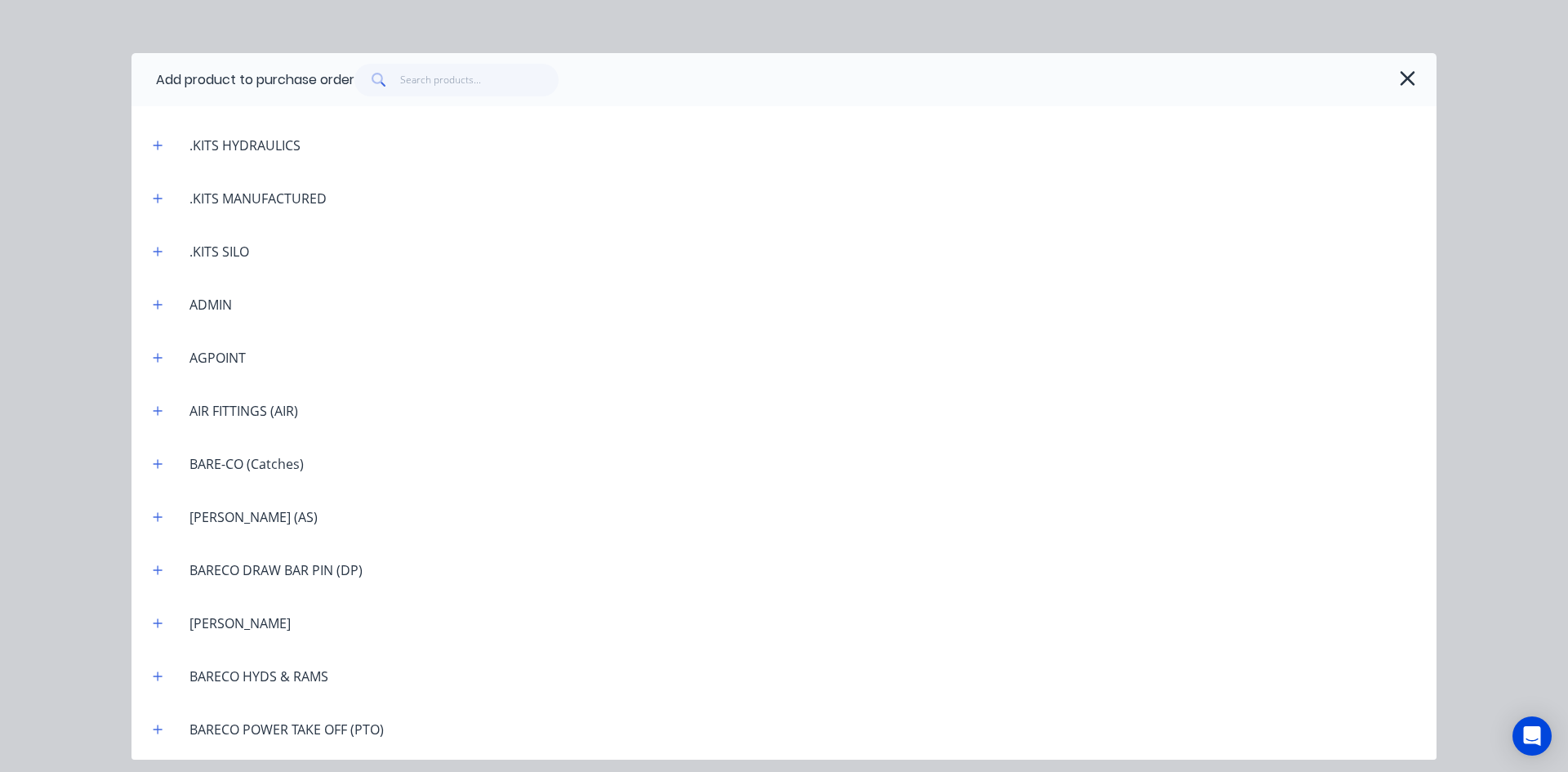
scroll to position [490, 0]
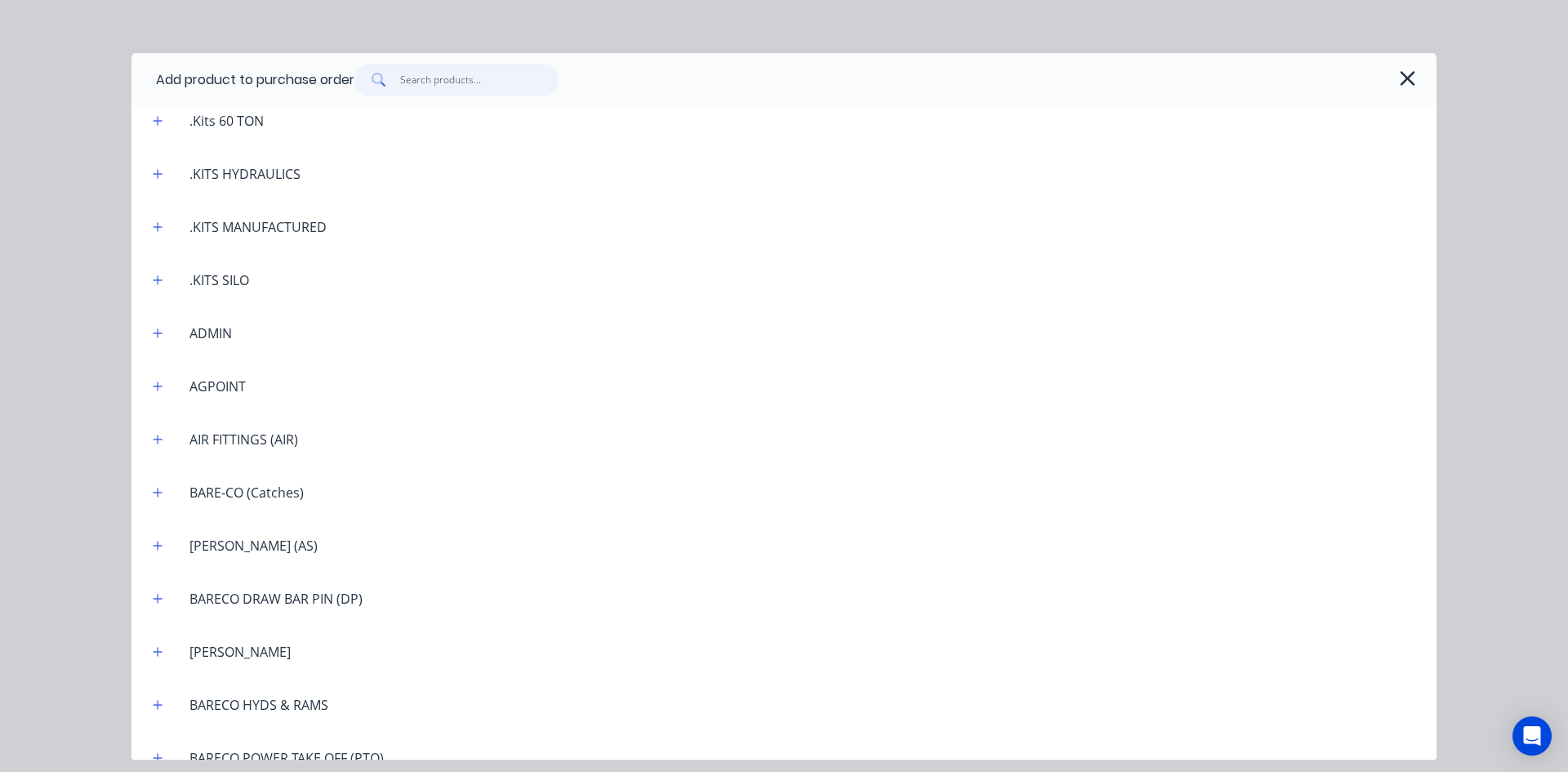
click at [435, 75] on input "text" at bounding box center [480, 79] width 159 height 33
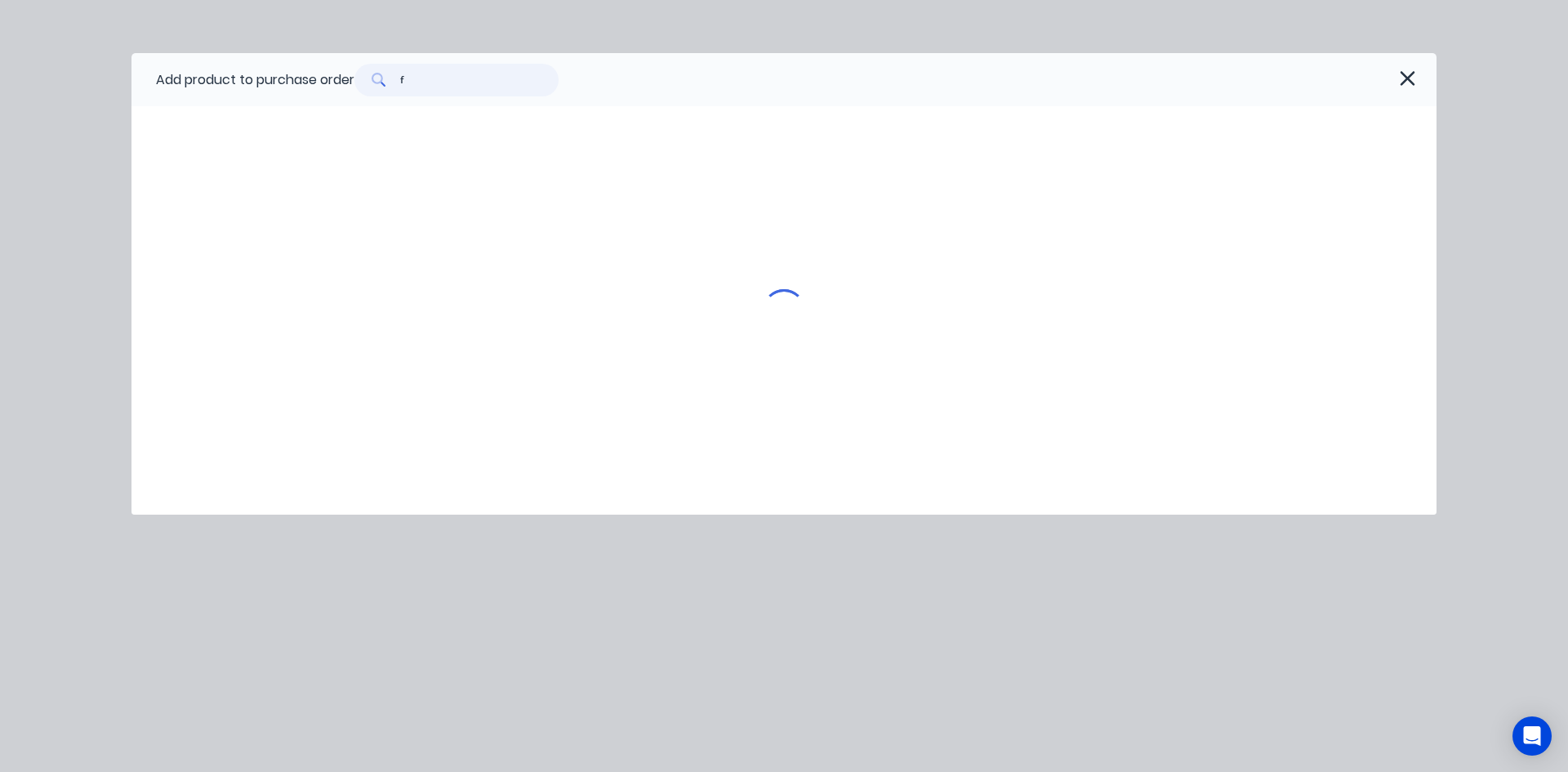
scroll to position [0, 0]
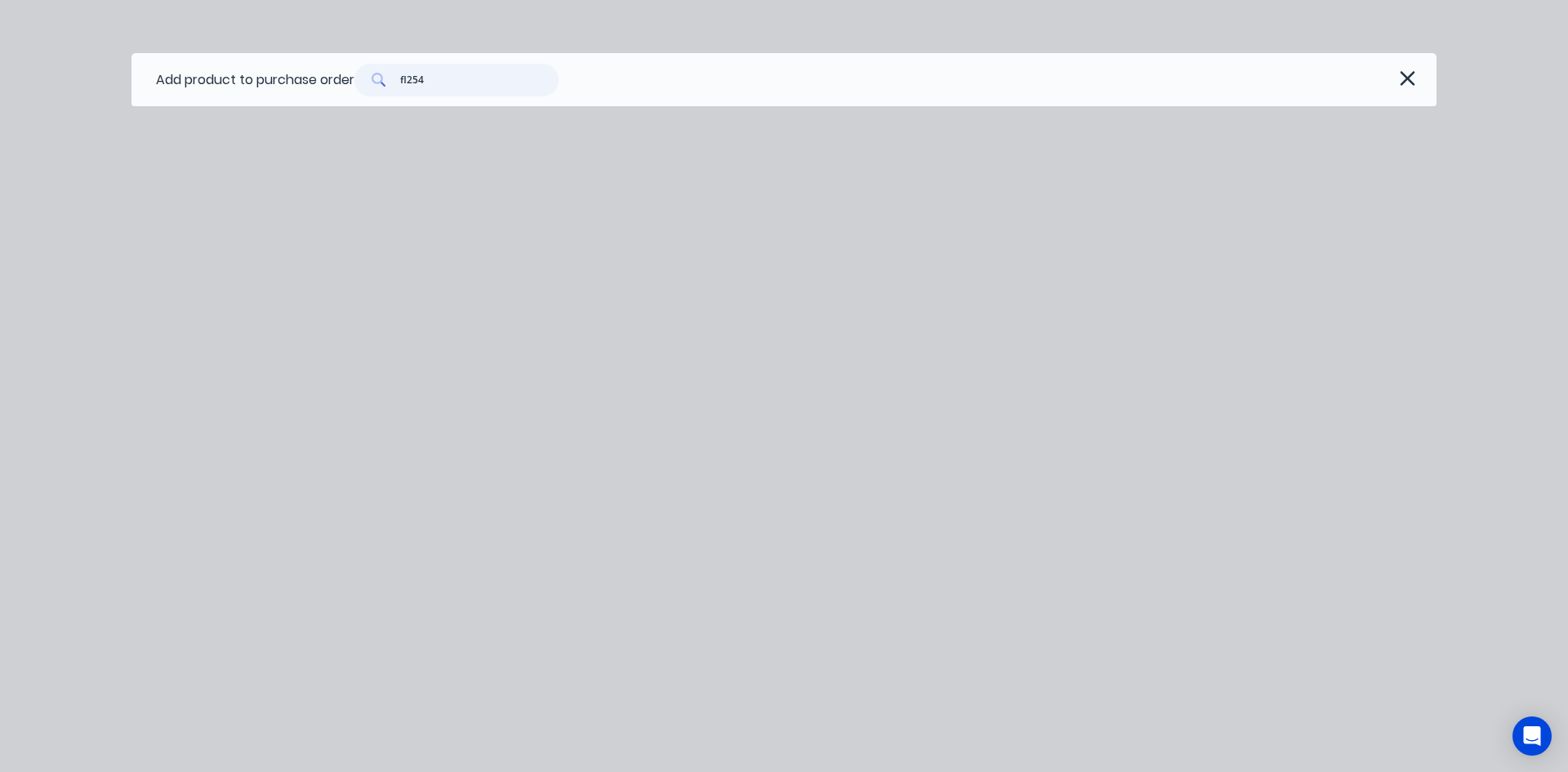
drag, startPoint x: 411, startPoint y: 81, endPoint x: 423, endPoint y: 142, distance: 62.2
click at [411, 86] on input "fl254" at bounding box center [480, 79] width 159 height 33
click at [442, 81] on input "fl-254" at bounding box center [480, 79] width 159 height 33
type input "fl-254lh"
click at [1403, 77] on icon "button" at bounding box center [1407, 78] width 17 height 23
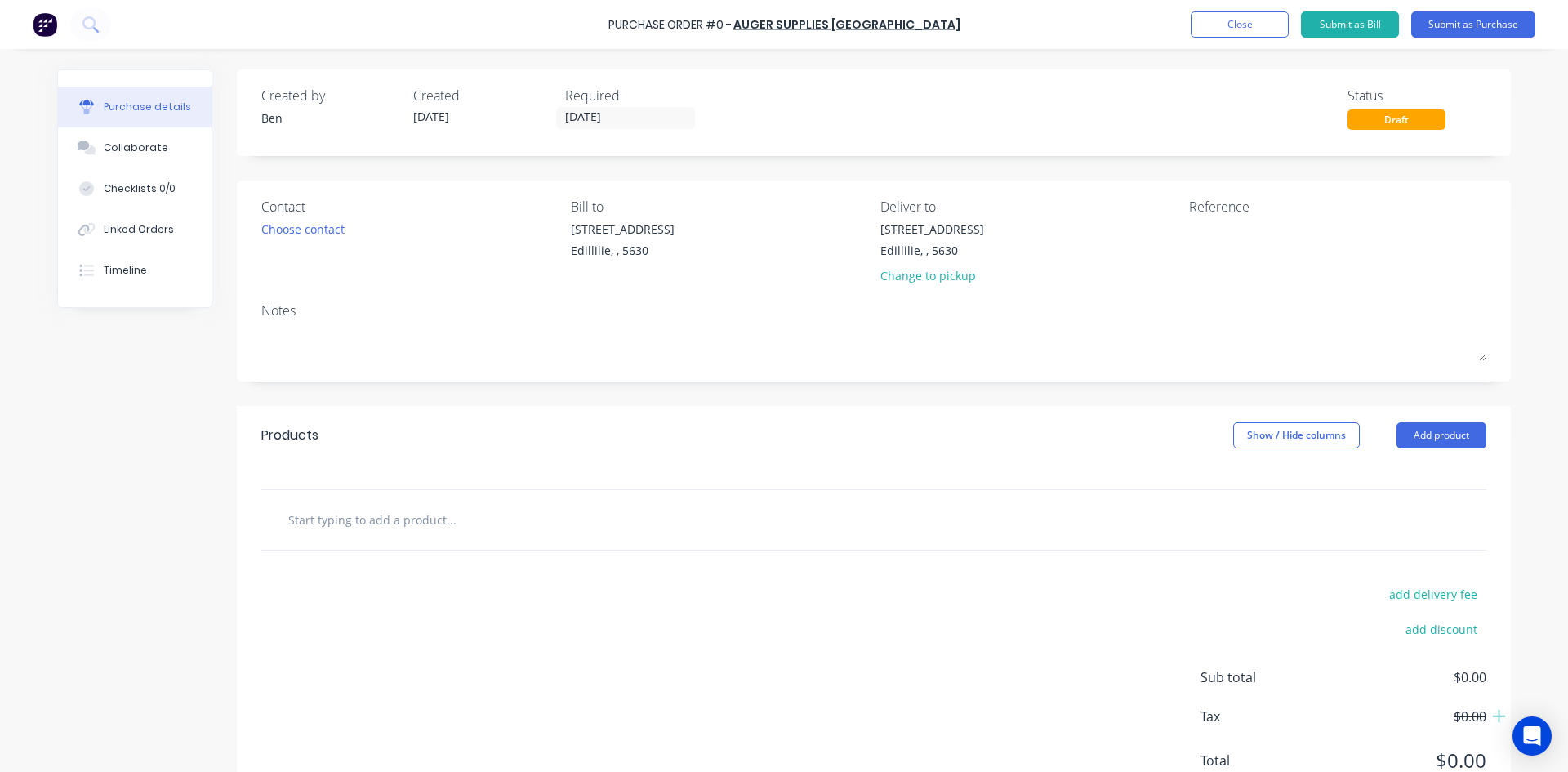
click at [337, 520] on input "text" at bounding box center [451, 519] width 327 height 33
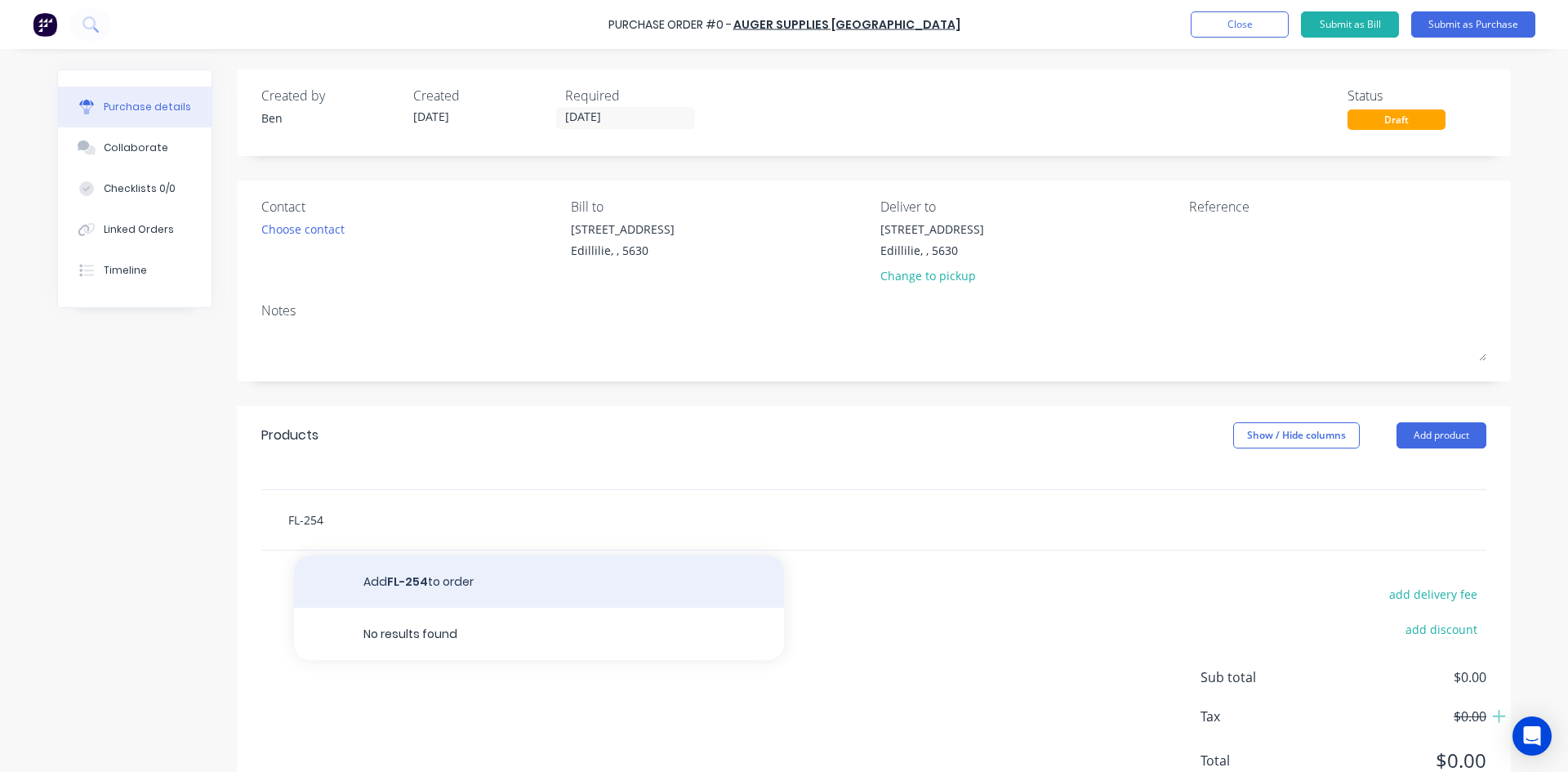
type input "FL-254"
click at [404, 577] on button "Add FL-254 to order" at bounding box center [539, 581] width 490 height 52
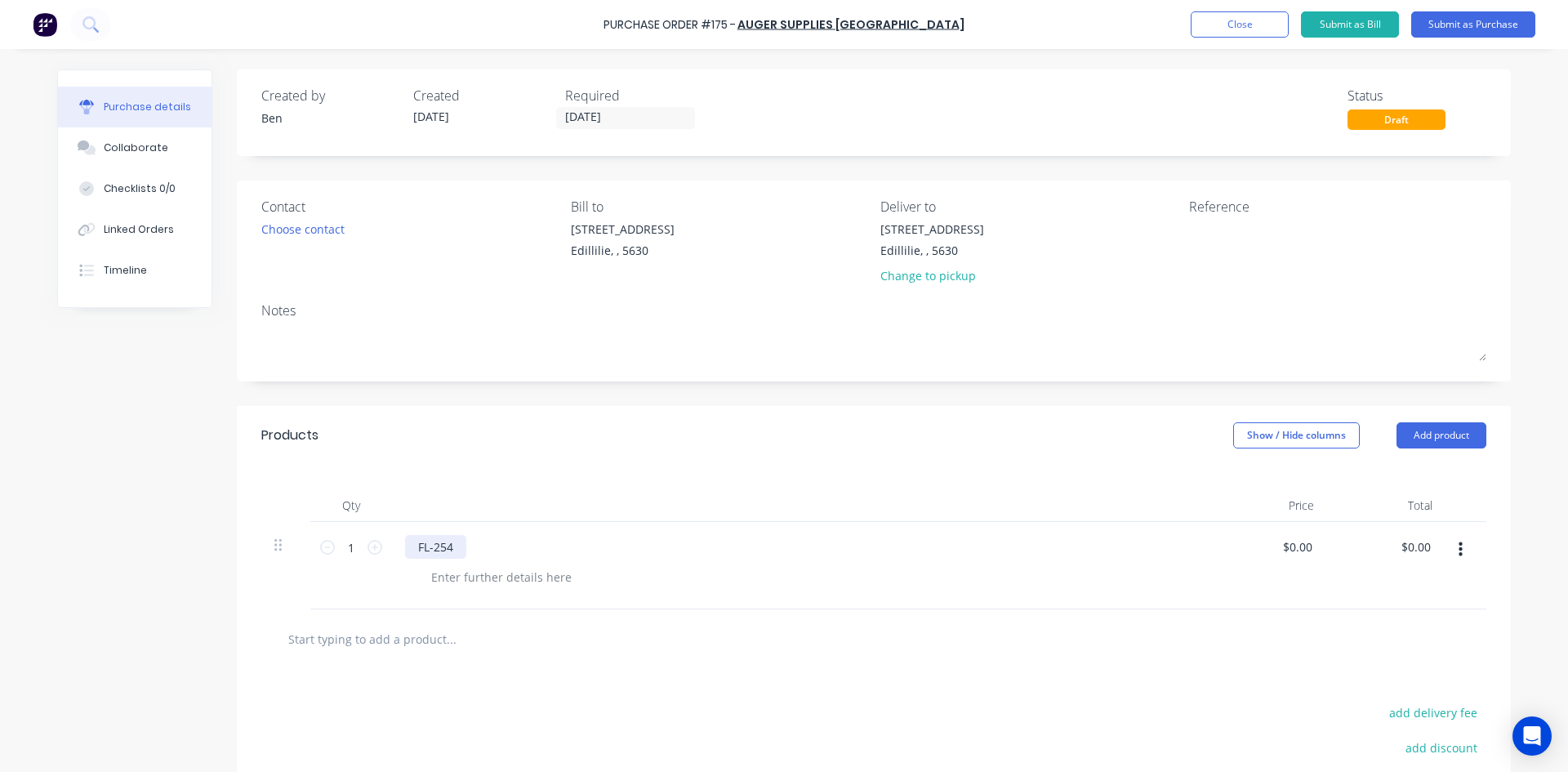
click at [456, 548] on div "FL-254" at bounding box center [436, 546] width 61 height 23
click at [448, 574] on div at bounding box center [501, 576] width 167 height 23
drag, startPoint x: 418, startPoint y: 576, endPoint x: 395, endPoint y: 630, distance: 58.7
click at [418, 578] on div "LH 254 X 254 X 60.3 X 4mm" at bounding box center [504, 576] width 172 height 23
click at [1023, 569] on div "FLIGHTING LH 254 X 254 X 60.3 X 4mm" at bounding box center [806, 576] width 777 height 23
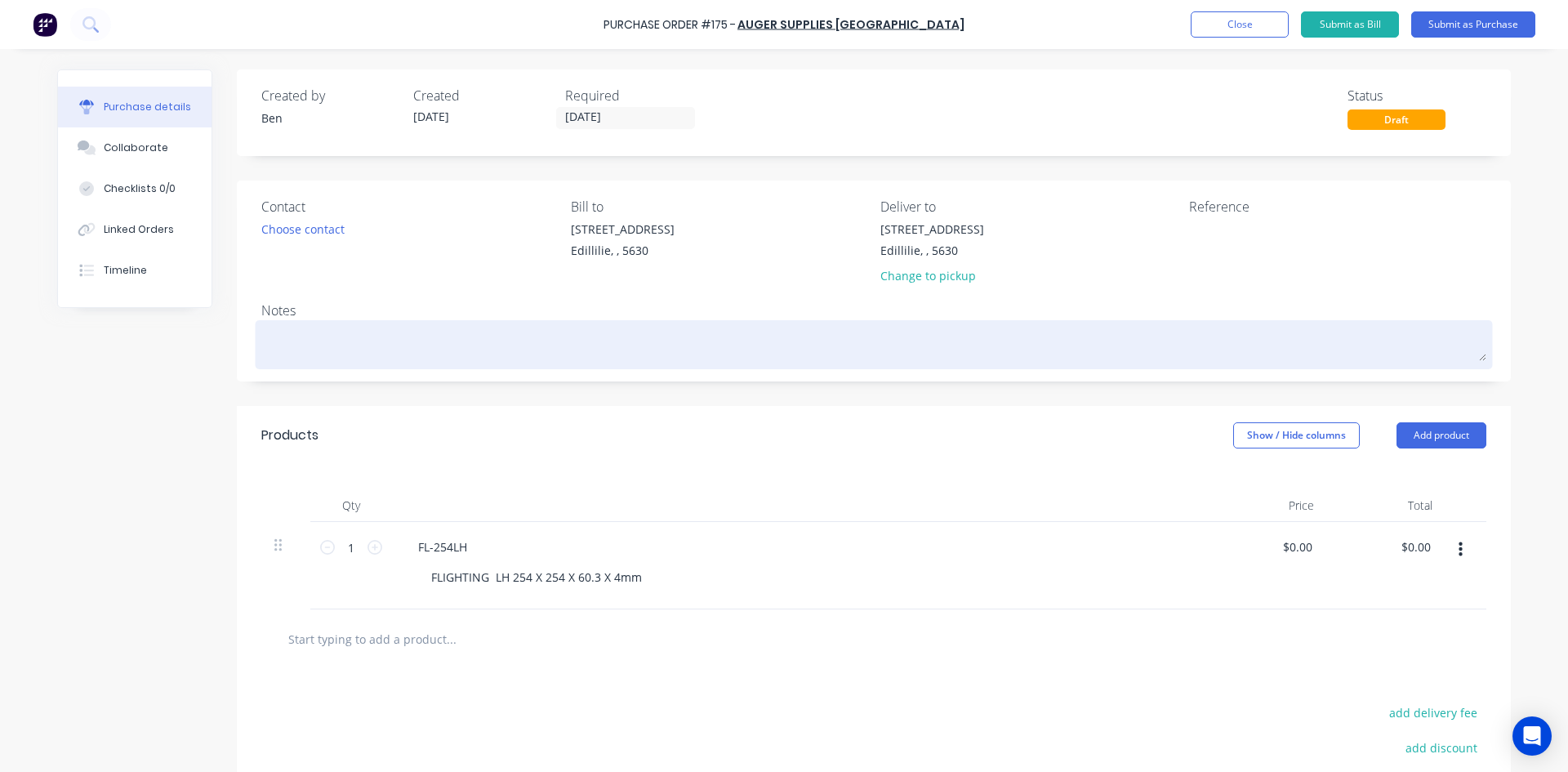
click at [262, 336] on textarea at bounding box center [873, 342] width 1224 height 36
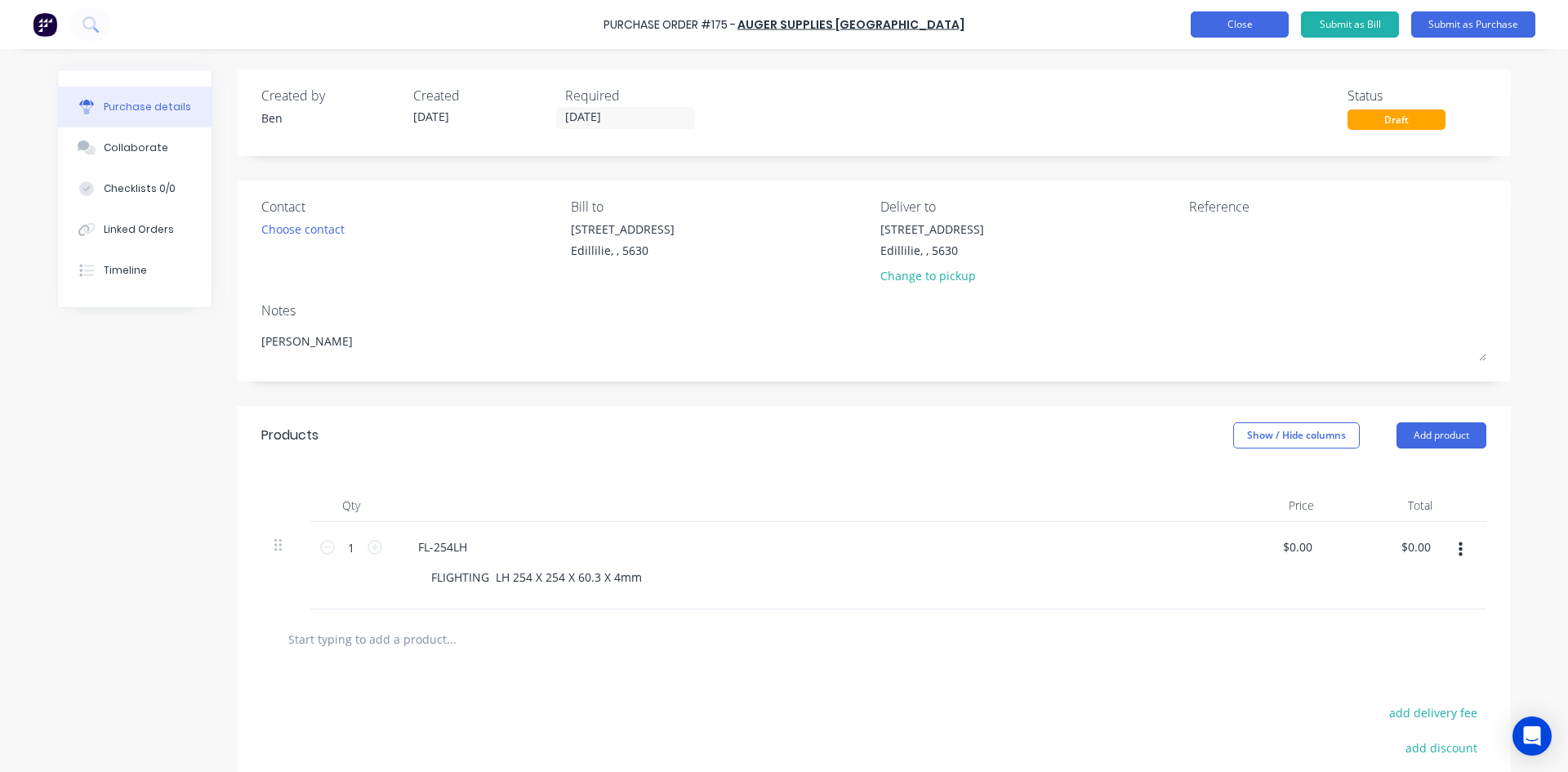
type textarea "[PERSON_NAME]"
click at [1231, 31] on button "Close" at bounding box center [1239, 24] width 98 height 26
